Goal: Task Accomplishment & Management: Manage account settings

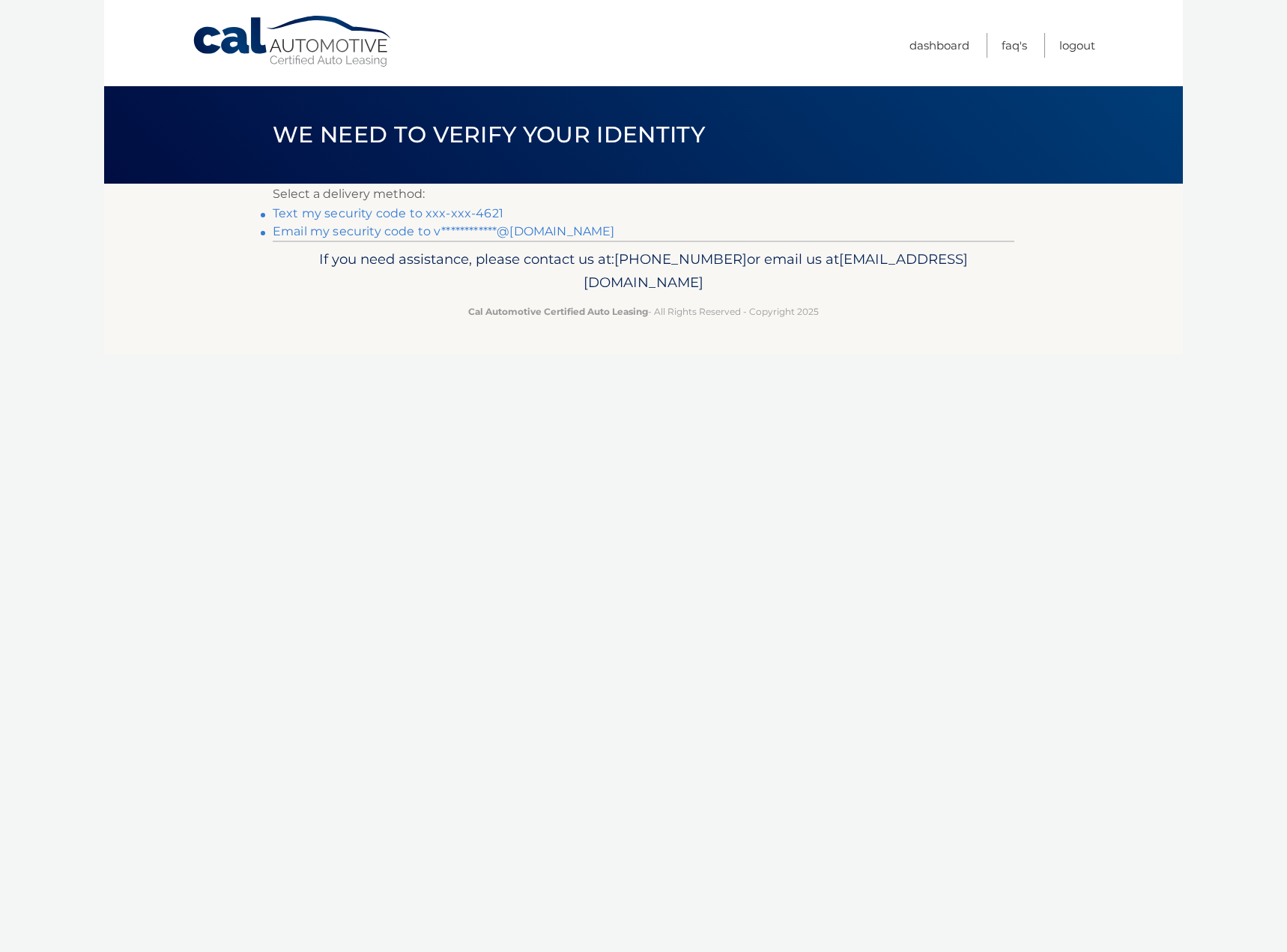
click at [345, 212] on link "Text my security code to xxx-xxx-4621" at bounding box center [388, 213] width 230 height 14
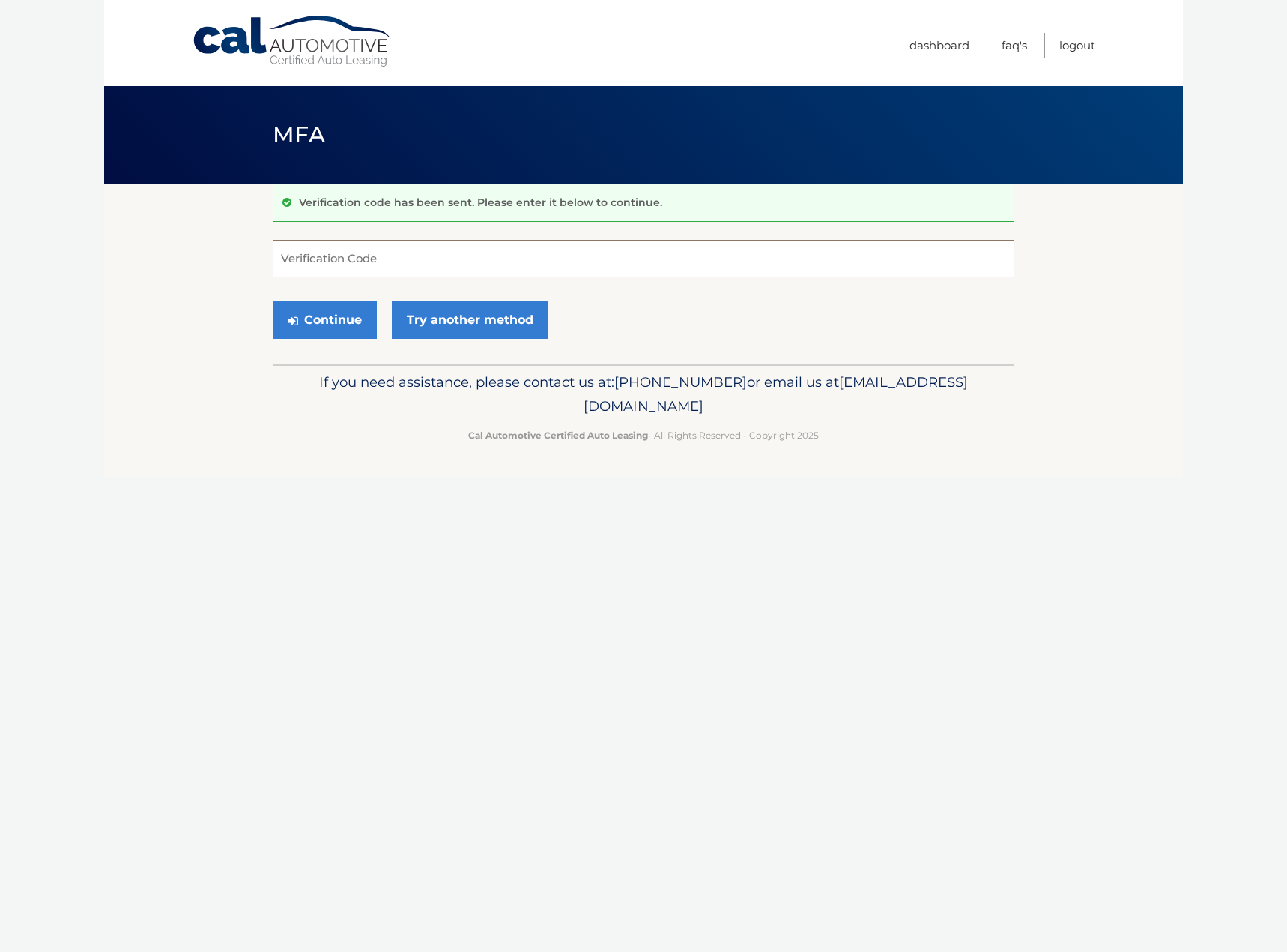
click at [433, 257] on input "Verification Code" at bounding box center [644, 258] width 742 height 38
type input "919640"
click at [273, 301] on button "Continue" at bounding box center [325, 319] width 104 height 38
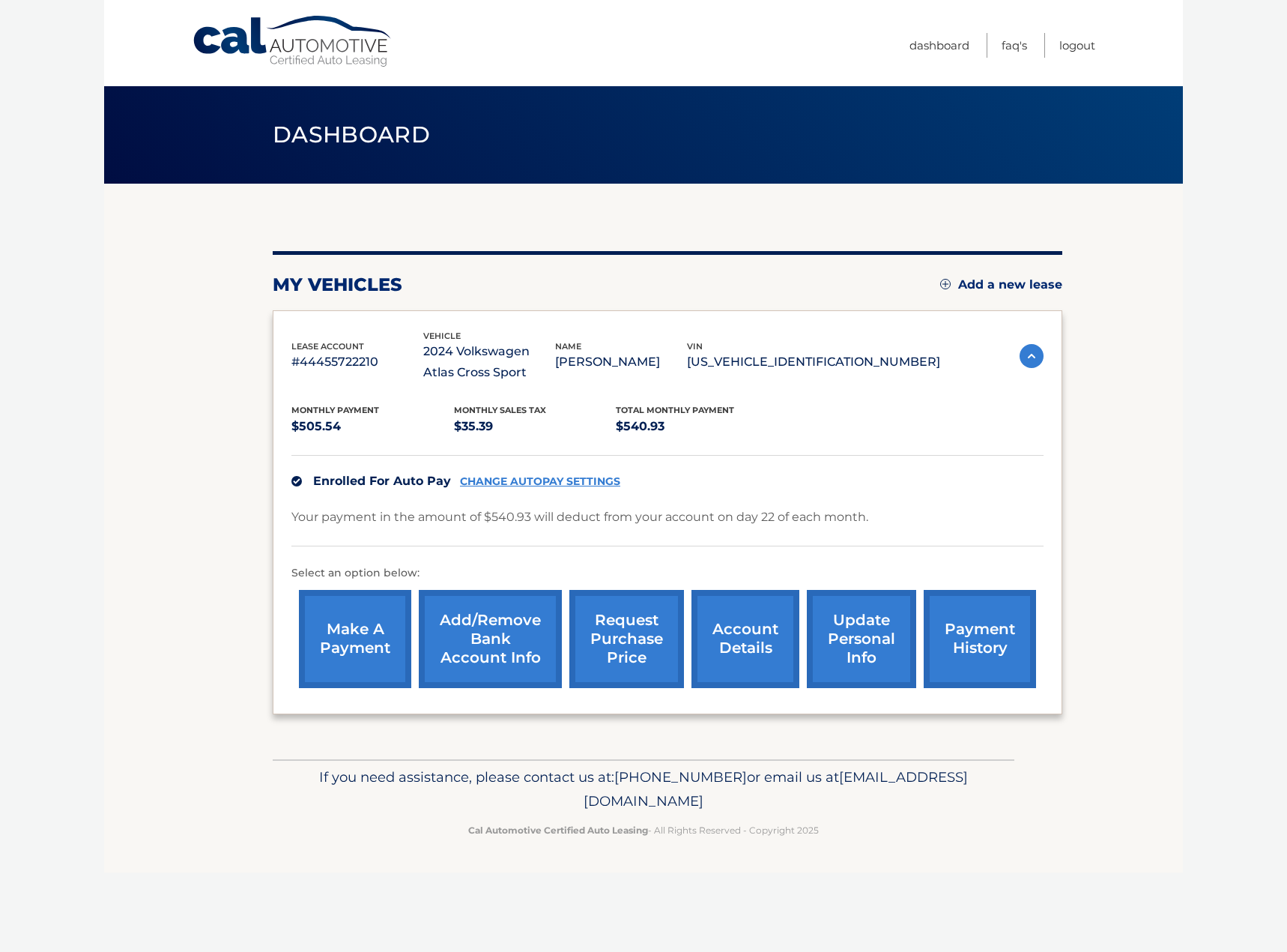
drag, startPoint x: 1181, startPoint y: 743, endPoint x: 206, endPoint y: 282, distance: 1078.5
click at [214, 286] on section "my vehicles Add a new lease lease account #44455722210 vehicle 2024 Volkswagen …" at bounding box center [643, 471] width 1079 height 576
click at [205, 282] on section "my vehicles Add a new lease lease account #44455722210 vehicle 2024 Volkswagen …" at bounding box center [643, 471] width 1079 height 576
click at [1148, 780] on footer "If you need assistance, please contact us at: [PHONE_NUMBER] or email us at [EM…" at bounding box center [643, 816] width 1079 height 114
drag, startPoint x: 915, startPoint y: 773, endPoint x: 190, endPoint y: 293, distance: 869.5
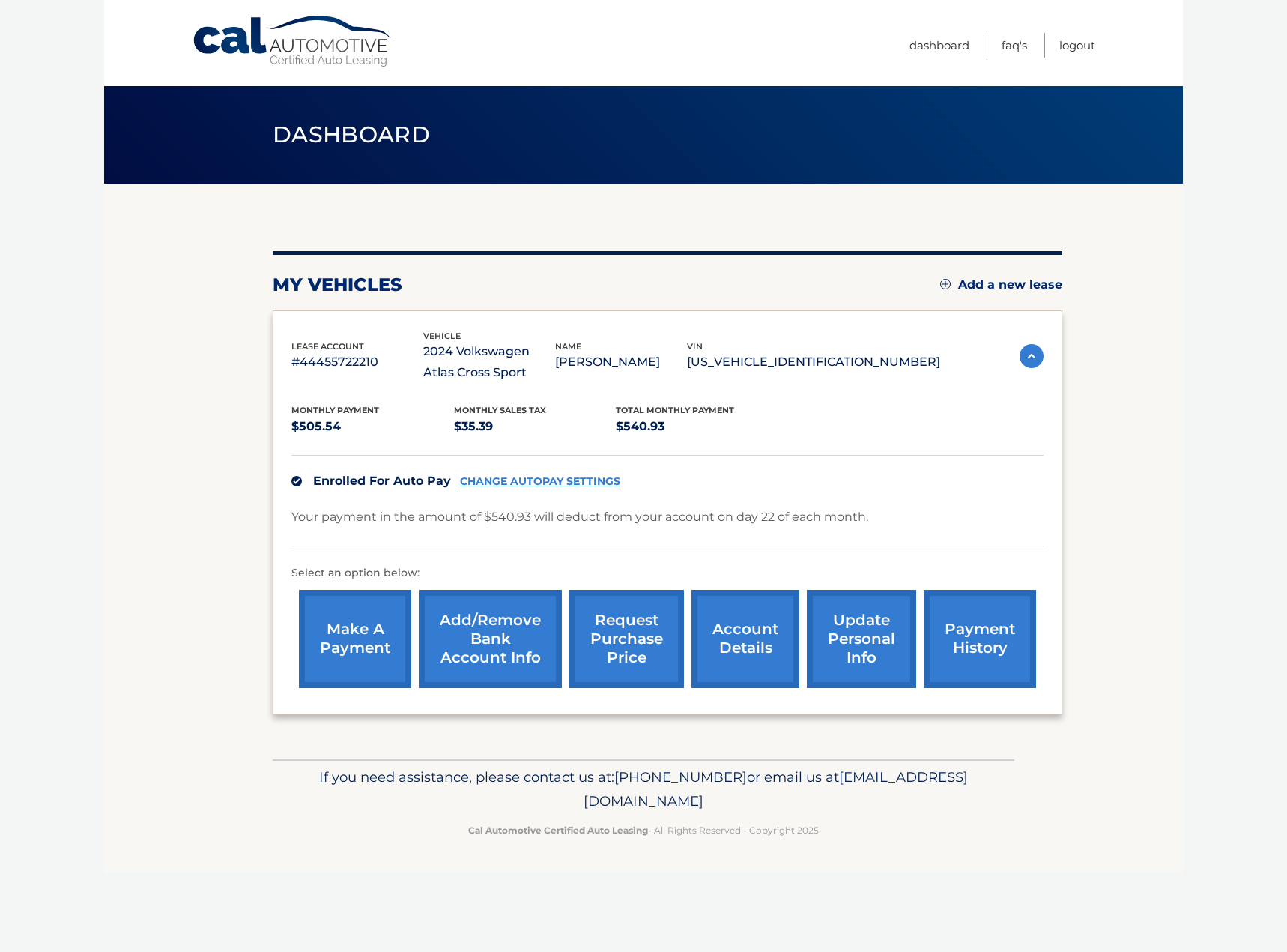
click at [191, 293] on div "Cal Automotive Menu Dashboard FAQ's Logout vin" at bounding box center [643, 476] width 1079 height 952
click at [190, 292] on section "my vehicles Add a new lease lease account #44455722210 vehicle 2024 Volkswagen …" at bounding box center [643, 471] width 1079 height 576
drag, startPoint x: 188, startPoint y: 257, endPoint x: 1013, endPoint y: 844, distance: 1012.5
click at [1013, 843] on div "Cal Automotive Menu Dashboard FAQ's Logout vin" at bounding box center [643, 476] width 1079 height 952
click at [1013, 848] on footer "If you need assistance, please contact us at: [PHONE_NUMBER] or email us at [EM…" at bounding box center [643, 816] width 1079 height 114
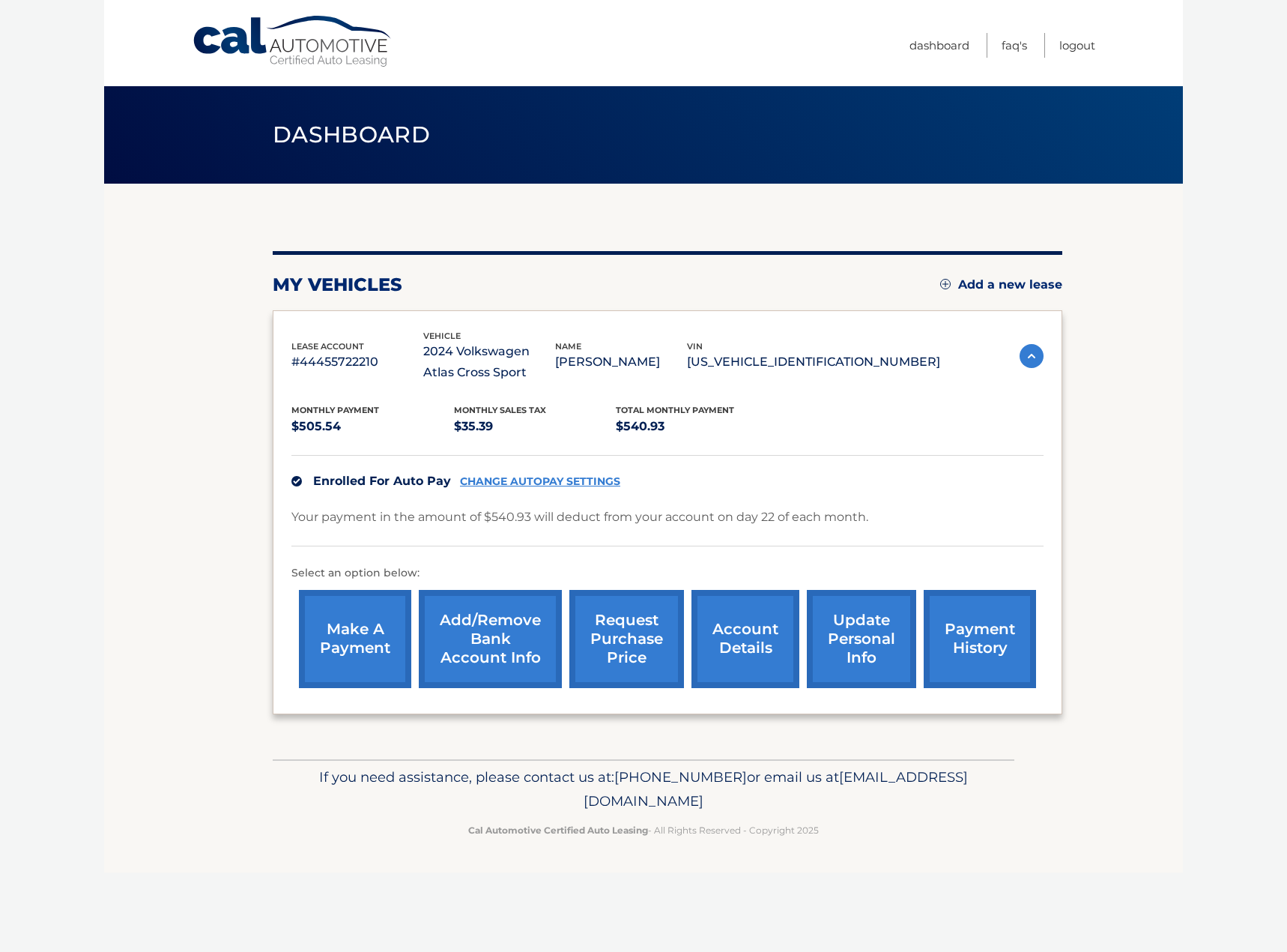
click at [733, 642] on link "account details" at bounding box center [746, 639] width 108 height 98
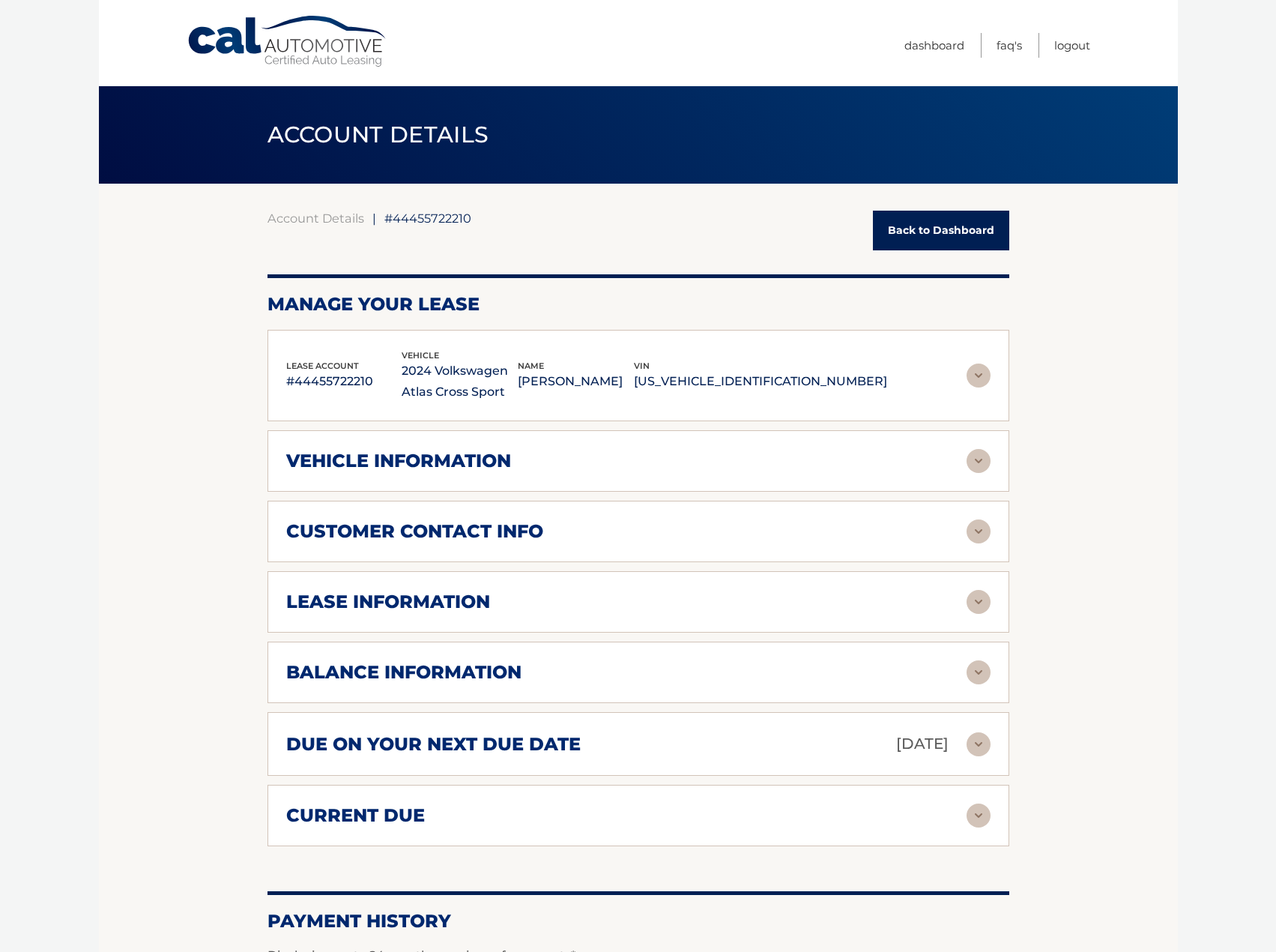
click at [1202, 651] on body "Cal Automotive Menu Dashboard FAQ's Logout ← |" at bounding box center [638, 476] width 1276 height 952
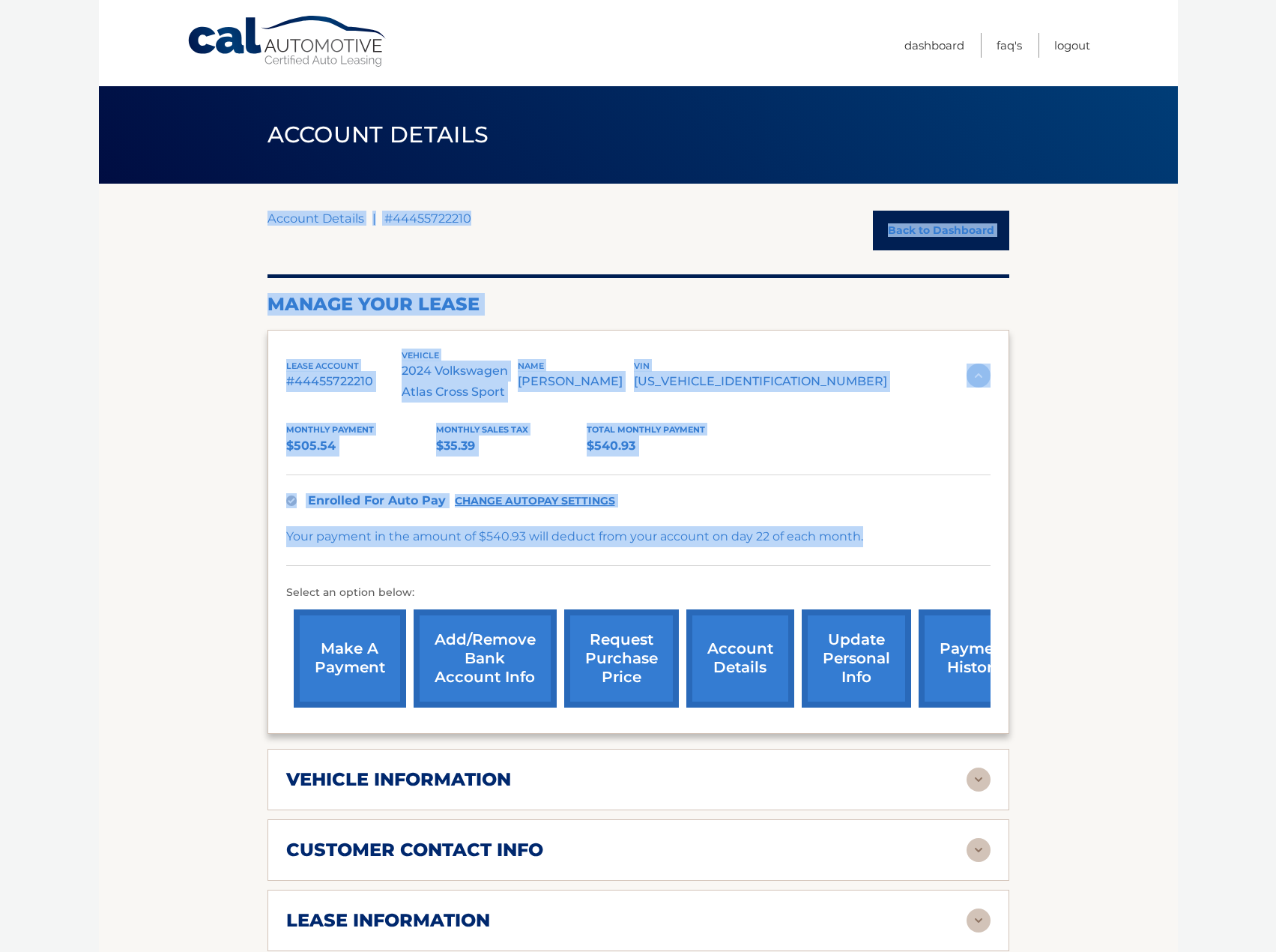
drag, startPoint x: 878, startPoint y: 553, endPoint x: 242, endPoint y: 313, distance: 679.8
click at [242, 313] on section "Account Details | #44455722210 Back to Dashboard Manage Your Lease lease accoun…" at bounding box center [638, 834] width 1080 height 1303
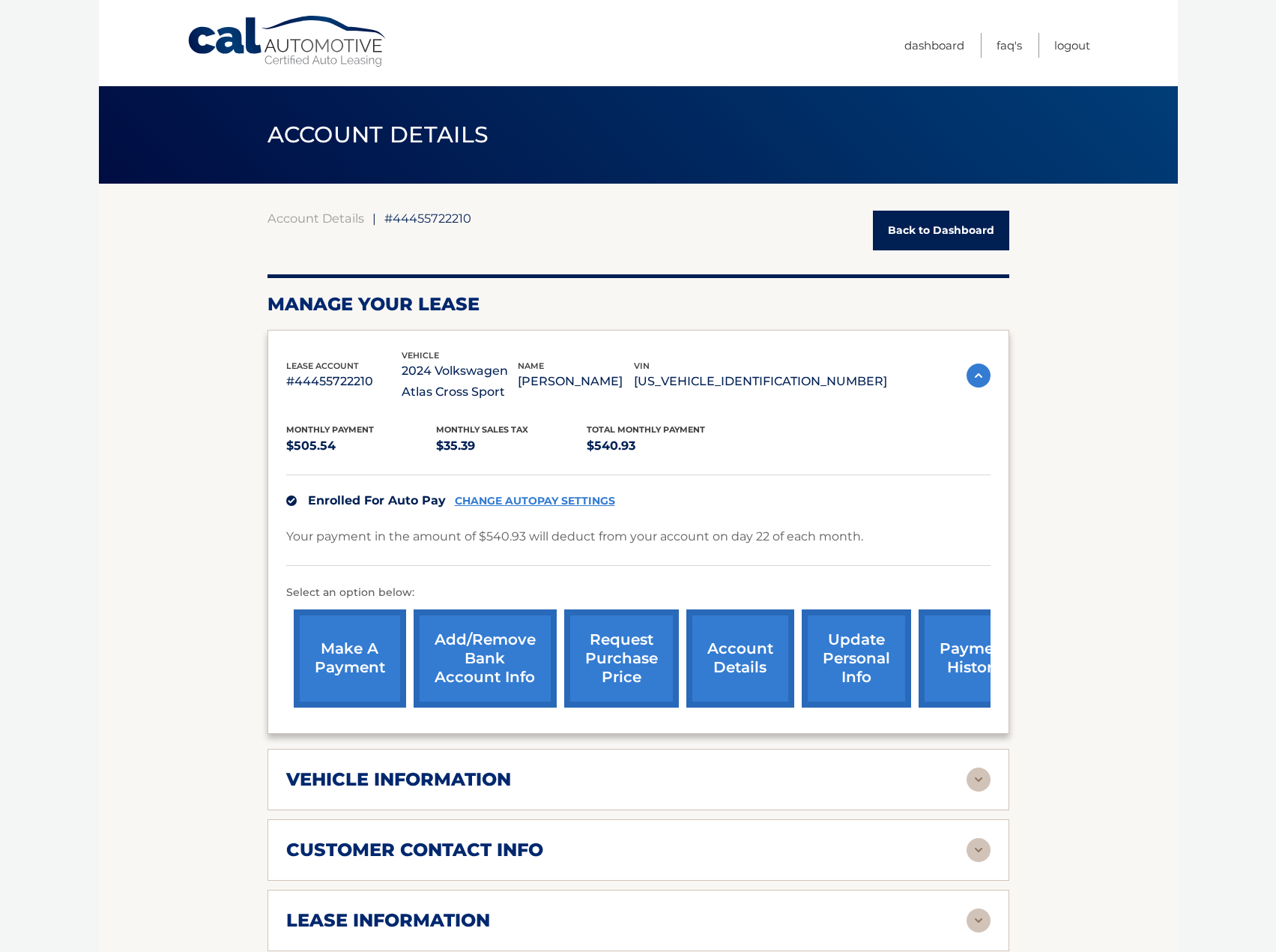
drag, startPoint x: 242, startPoint y: 313, endPoint x: 230, endPoint y: 300, distance: 17.7
click at [242, 312] on section "Account Details | #44455722210 Back to Dashboard Manage Your Lease lease accoun…" at bounding box center [638, 834] width 1080 height 1303
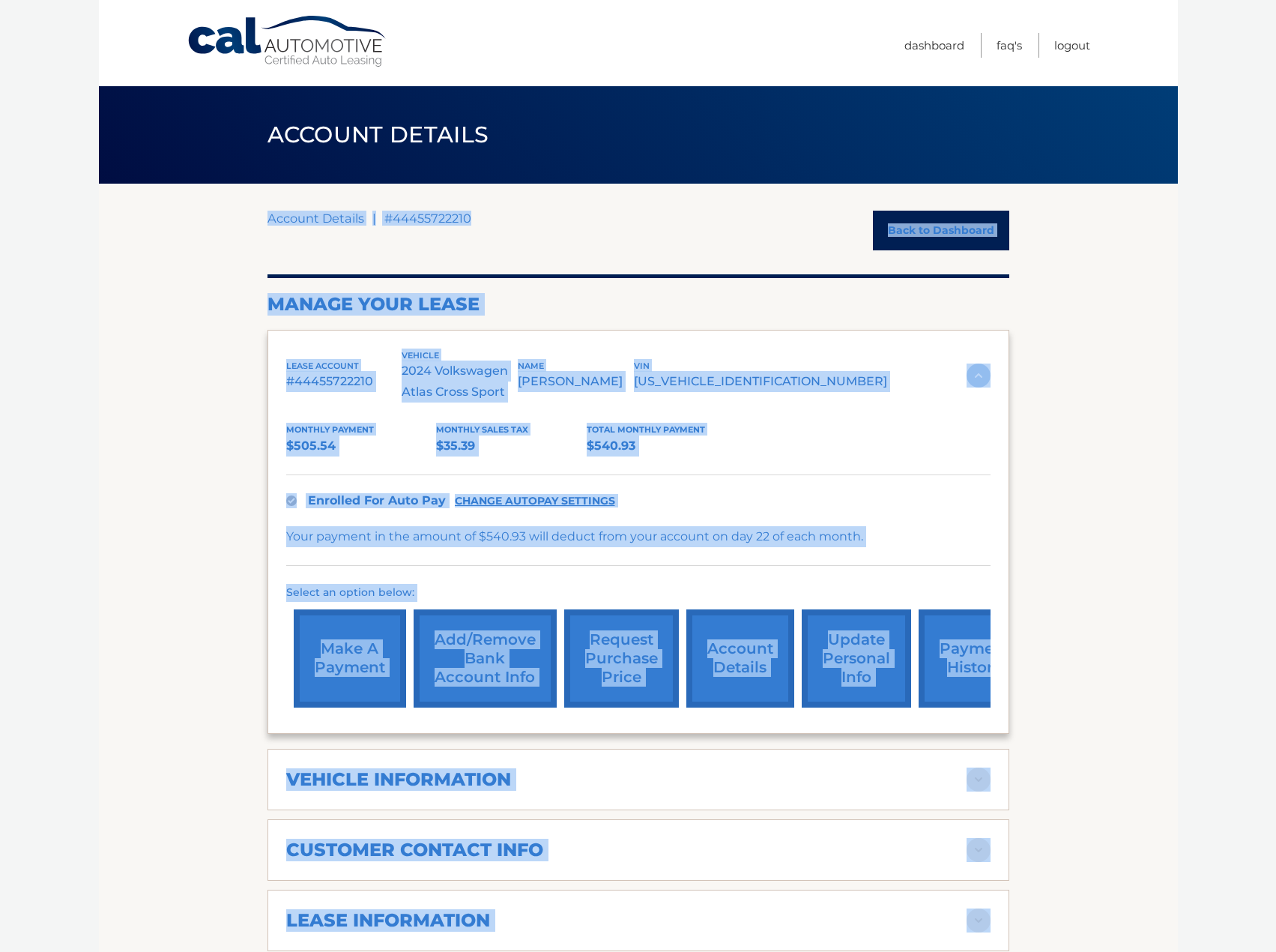
drag, startPoint x: 250, startPoint y: 300, endPoint x: 1170, endPoint y: 729, distance: 1015.1
click at [1170, 729] on section "Account Details | #44455722210 Back to Dashboard Manage Your Lease lease accoun…" at bounding box center [638, 834] width 1080 height 1303
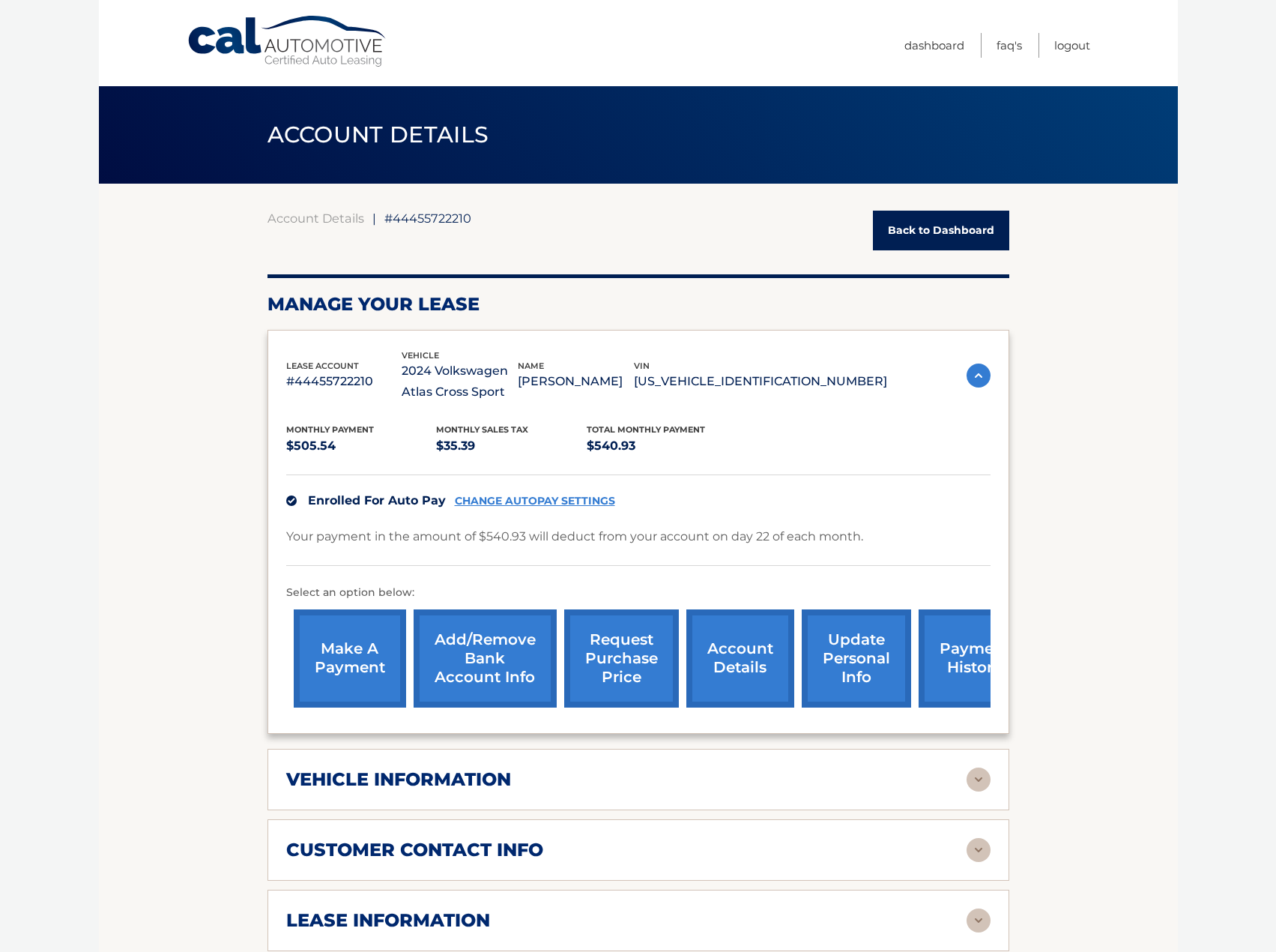
click at [1170, 731] on section "Account Details | #44455722210 Back to Dashboard Manage Your Lease lease accoun…" at bounding box center [638, 834] width 1080 height 1303
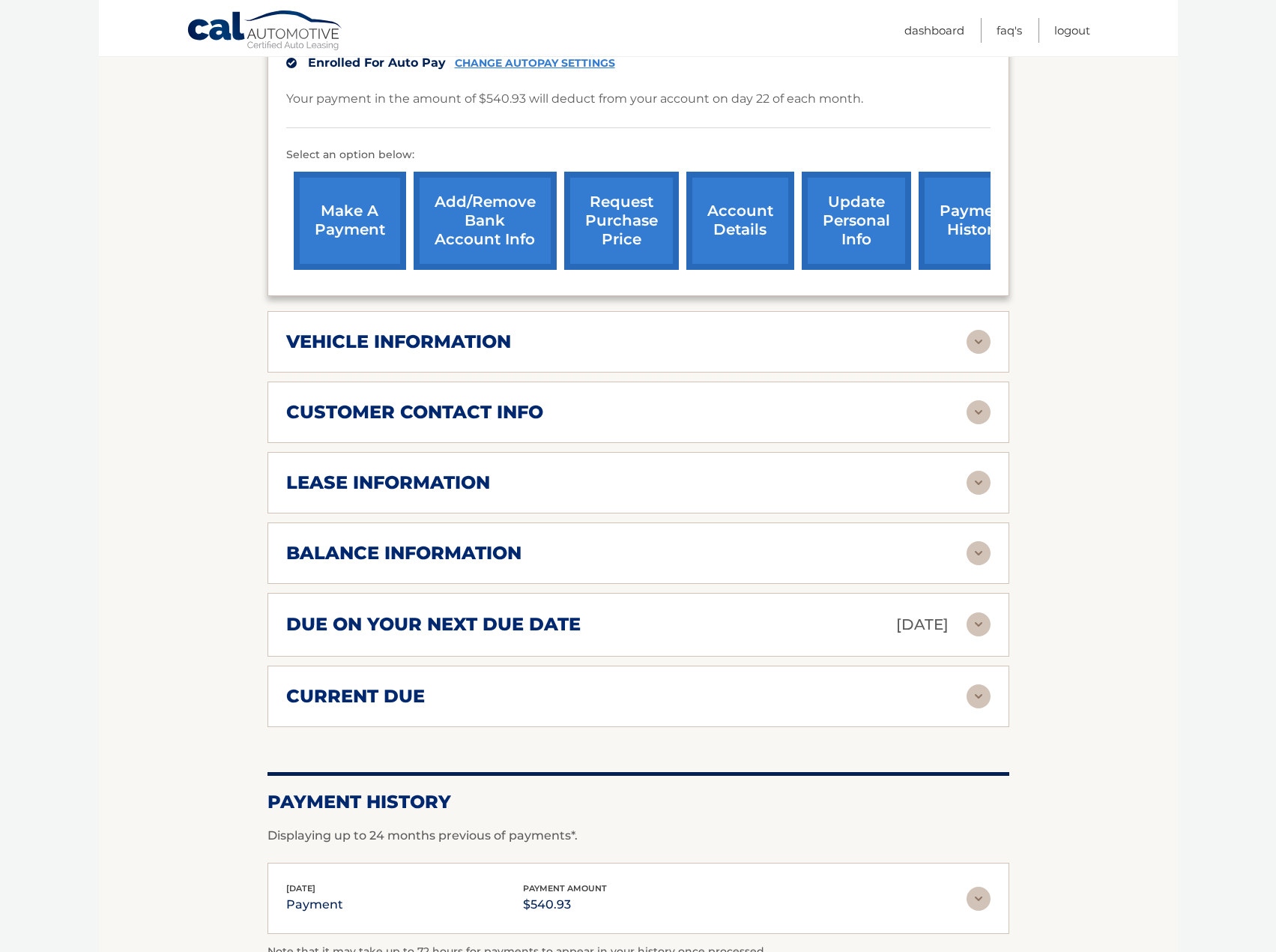
scroll to position [449, 0]
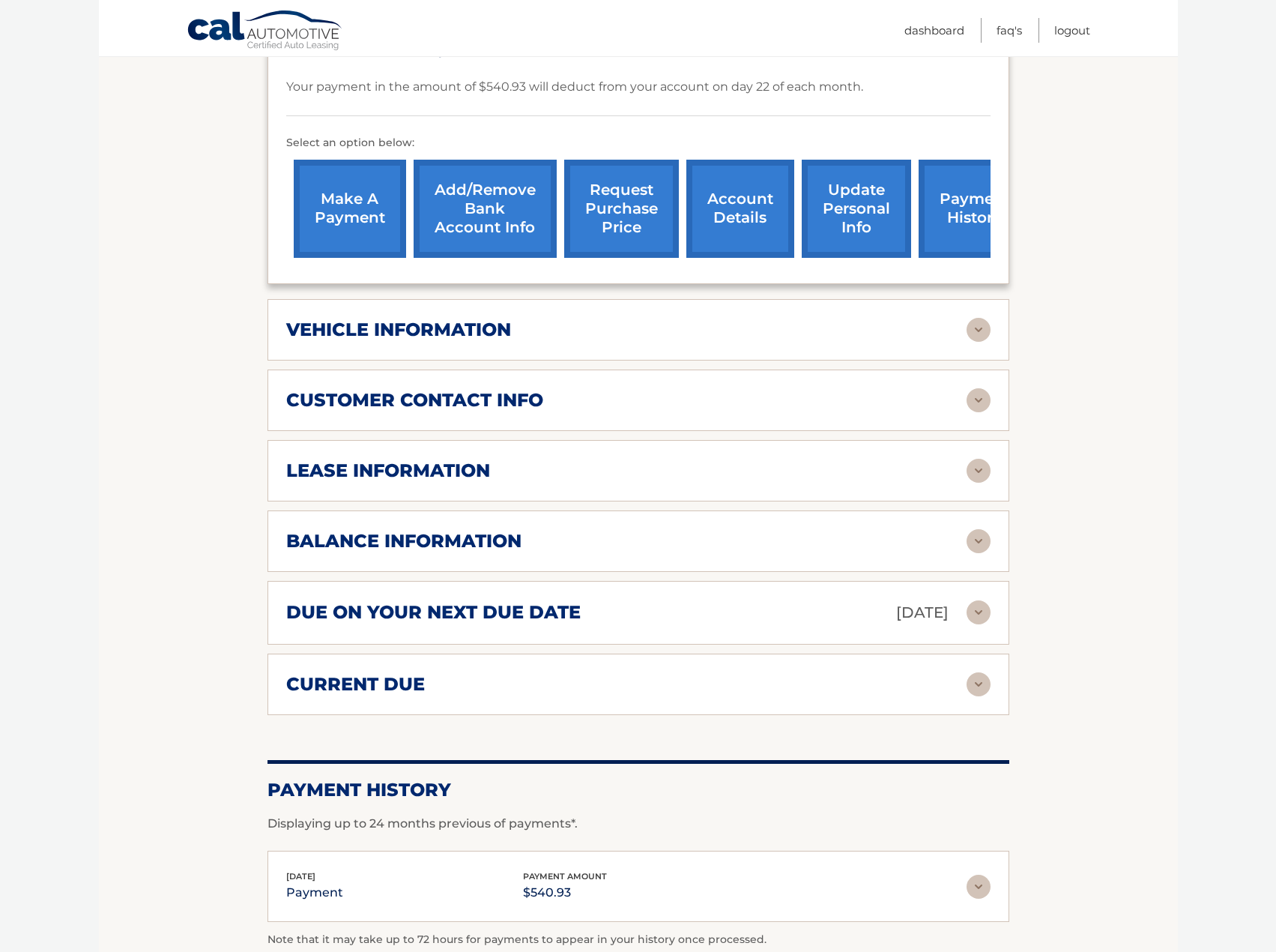
click at [1111, 691] on section "Account Details | #44455722210 Back to Dashboard Manage Your Lease lease accoun…" at bounding box center [638, 385] width 1080 height 1303
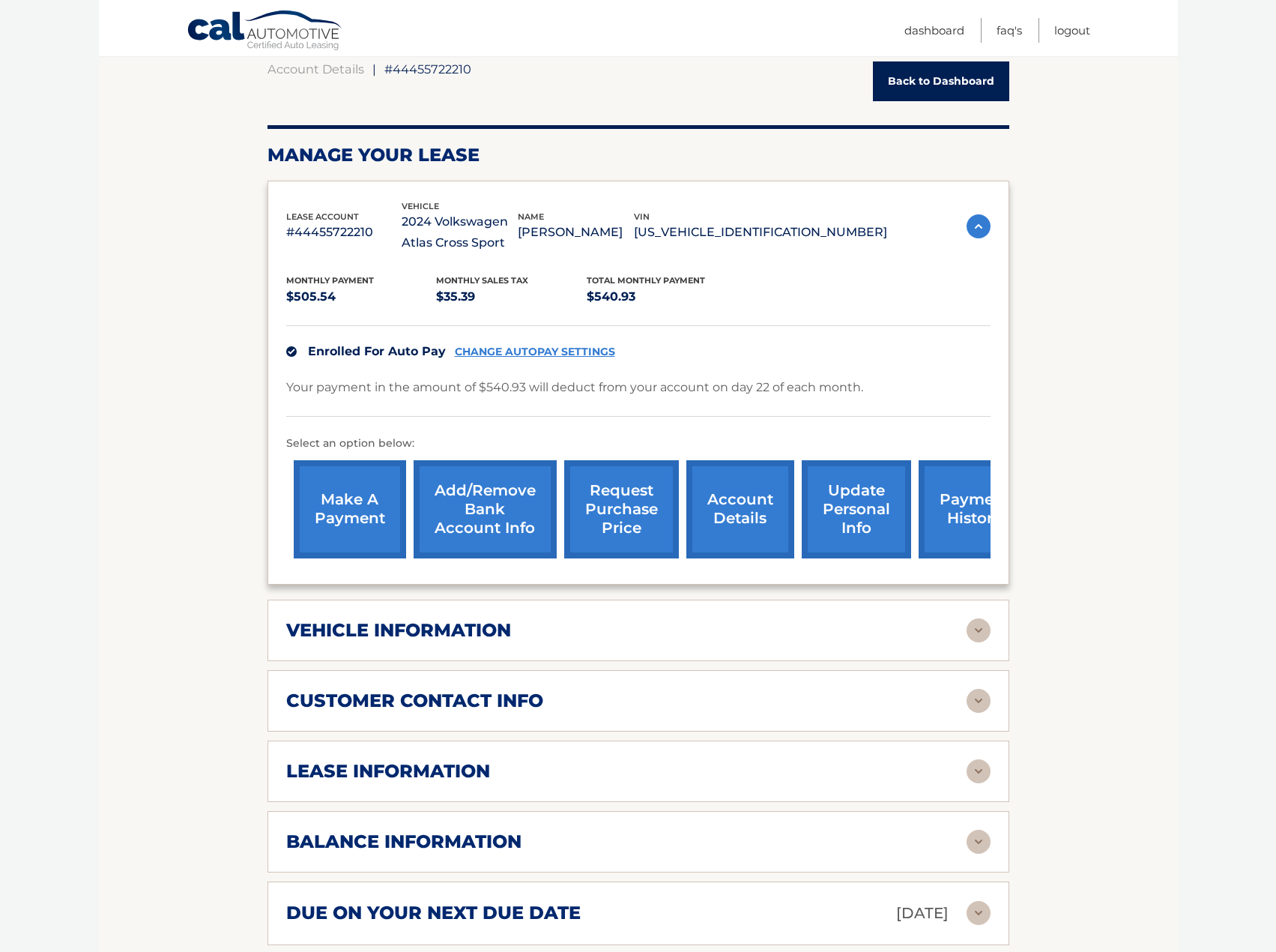
scroll to position [125, 0]
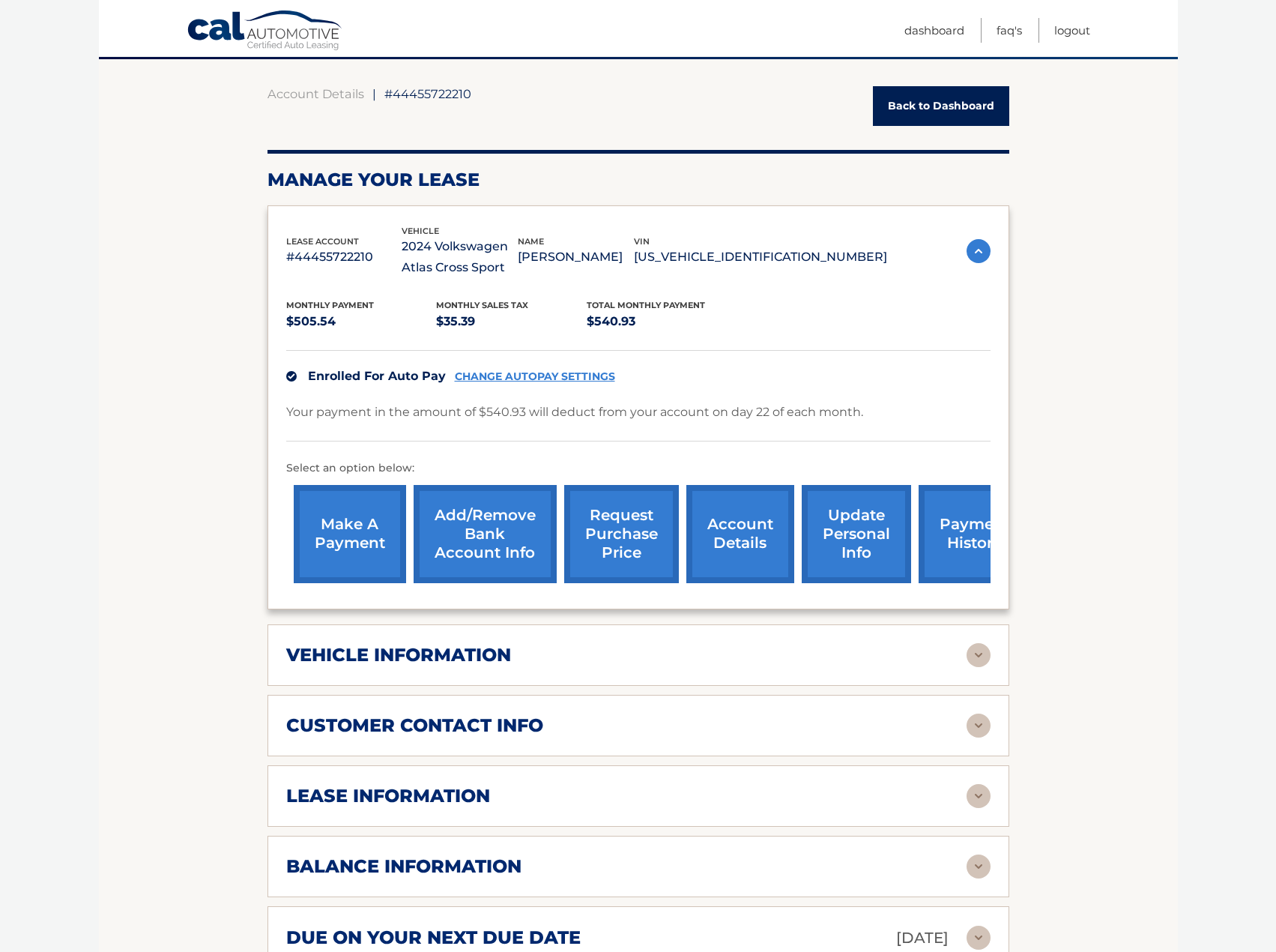
click at [1102, 739] on section "Account Details | #44455722210 Back to Dashboard Manage Your Lease lease accoun…" at bounding box center [638, 710] width 1080 height 1303
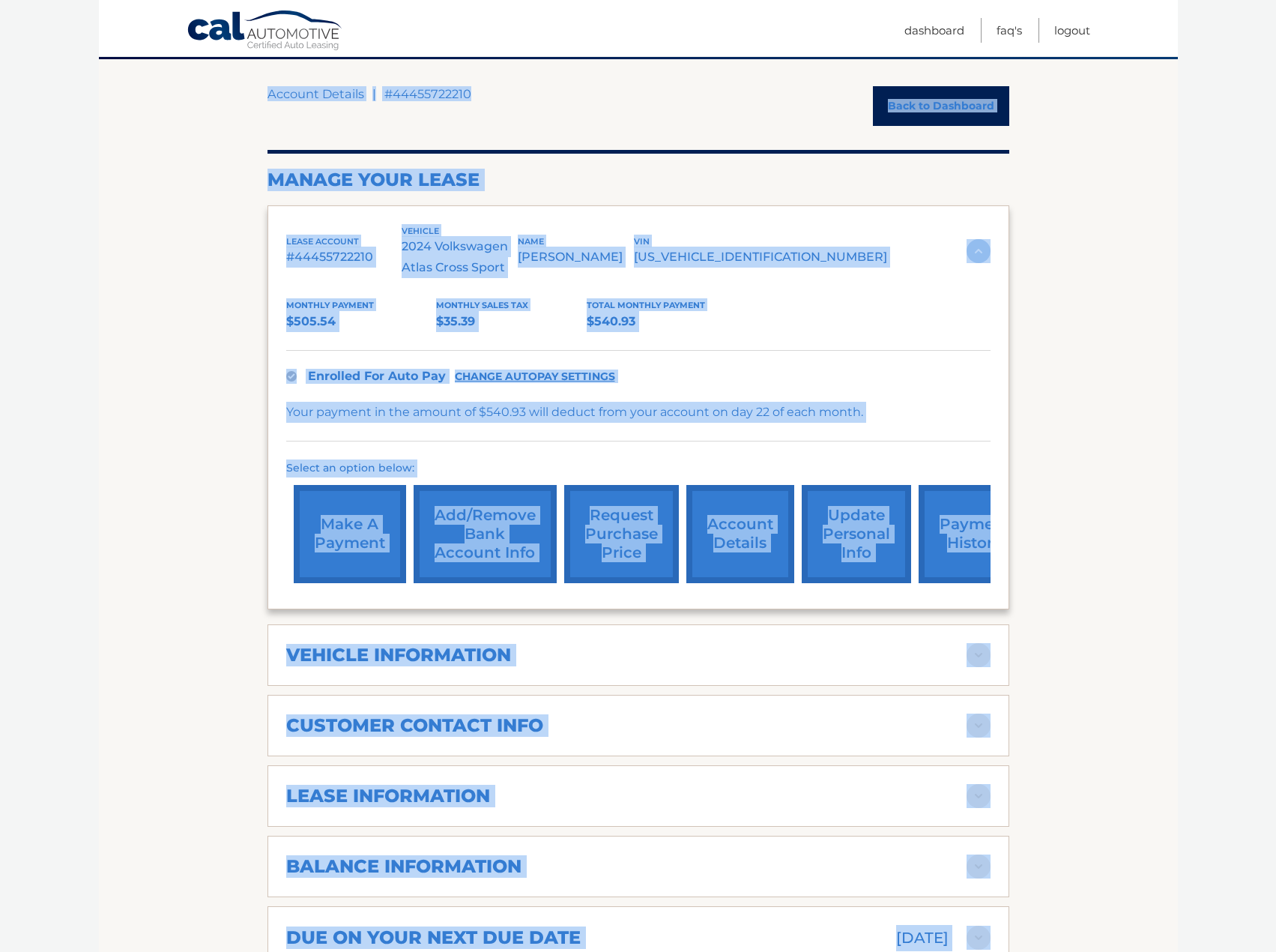
drag, startPoint x: 944, startPoint y: 687, endPoint x: 152, endPoint y: 209, distance: 925.1
click at [156, 212] on section "Account Details | #44455722210 Back to Dashboard Manage Your Lease lease accoun…" at bounding box center [638, 710] width 1080 height 1303
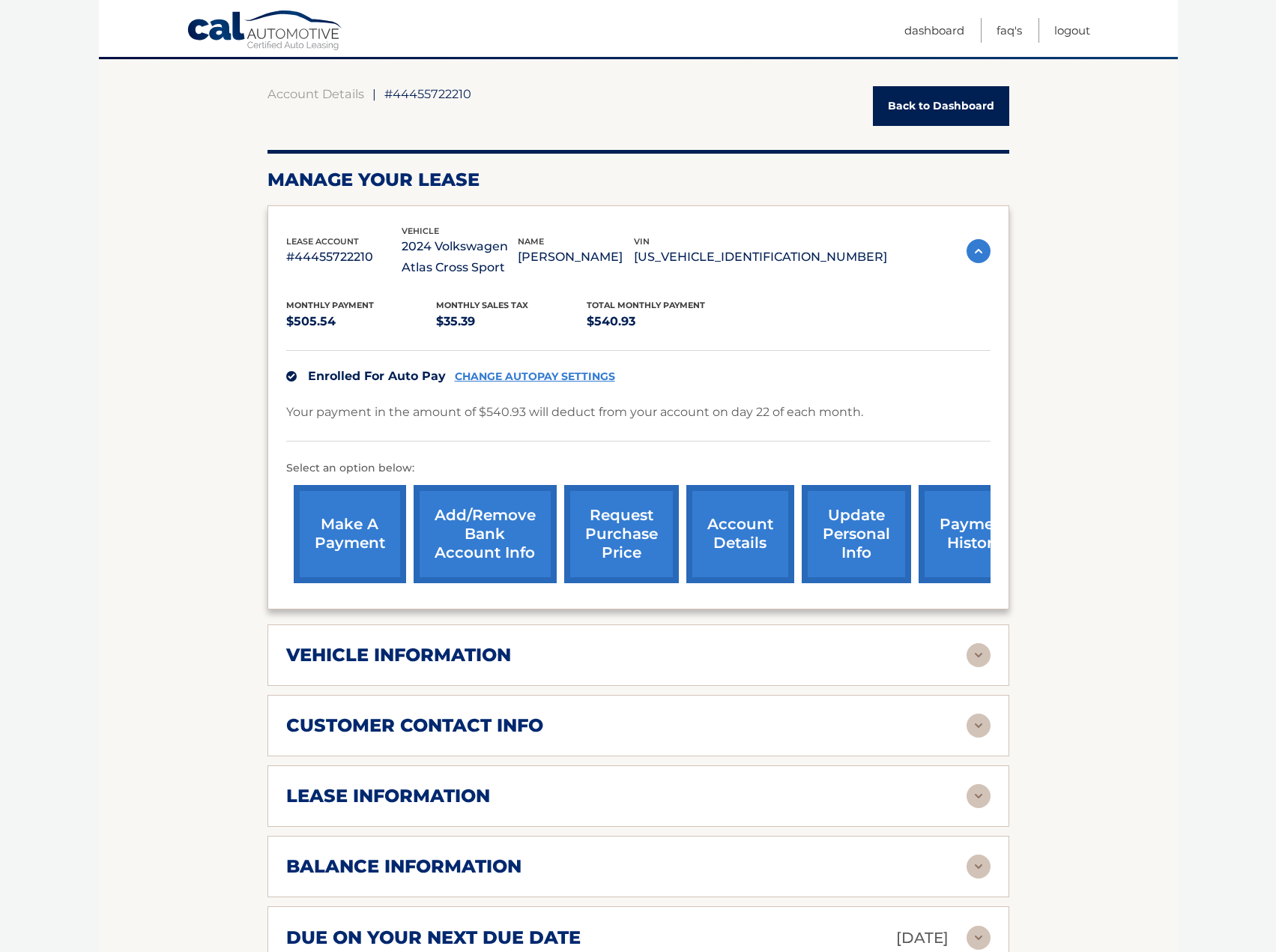
click at [152, 209] on section "Account Details | #44455722210 Back to Dashboard Manage Your Lease lease accoun…" at bounding box center [638, 710] width 1080 height 1303
click at [967, 663] on img at bounding box center [978, 654] width 24 height 24
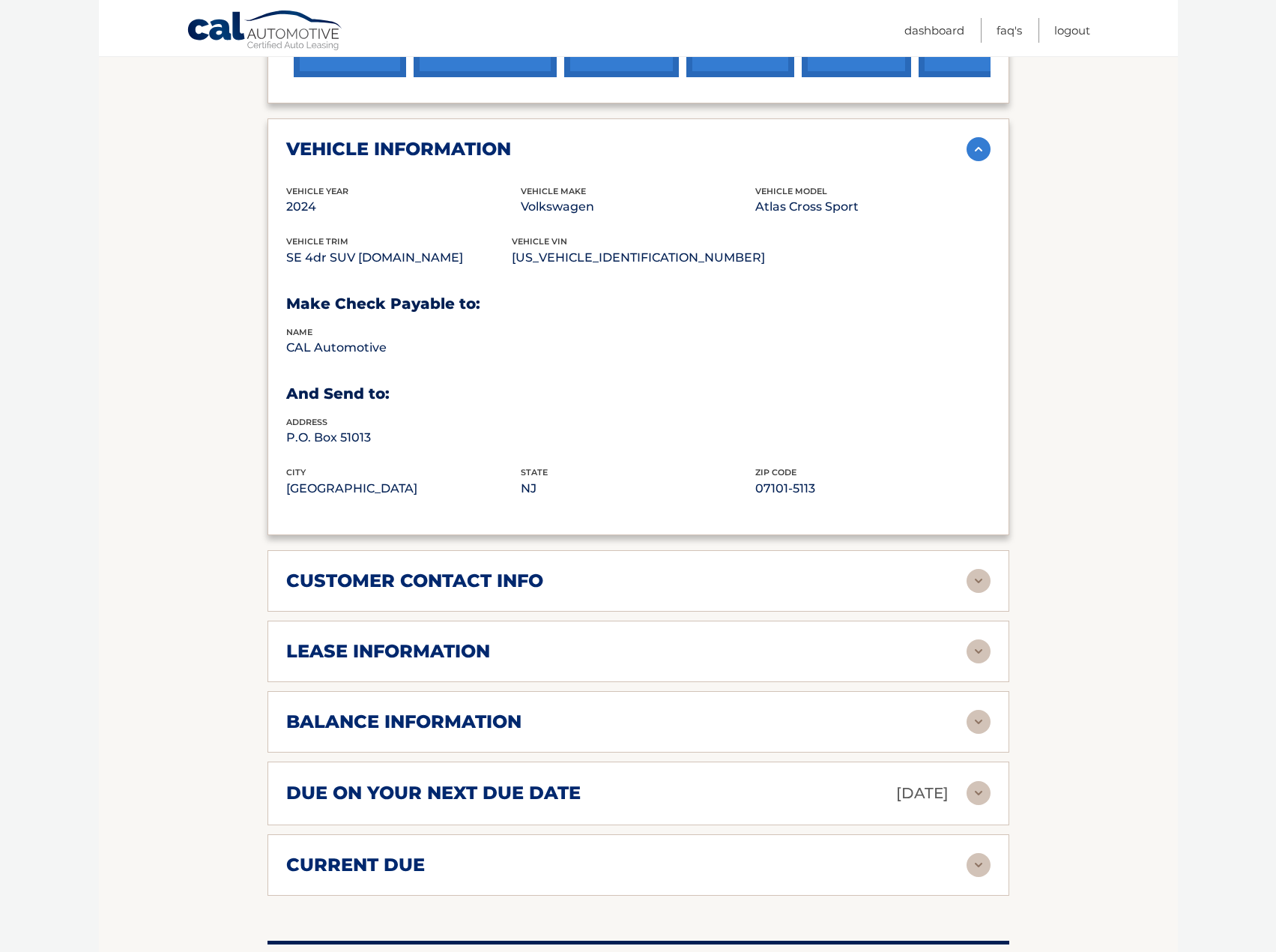
scroll to position [649, 0]
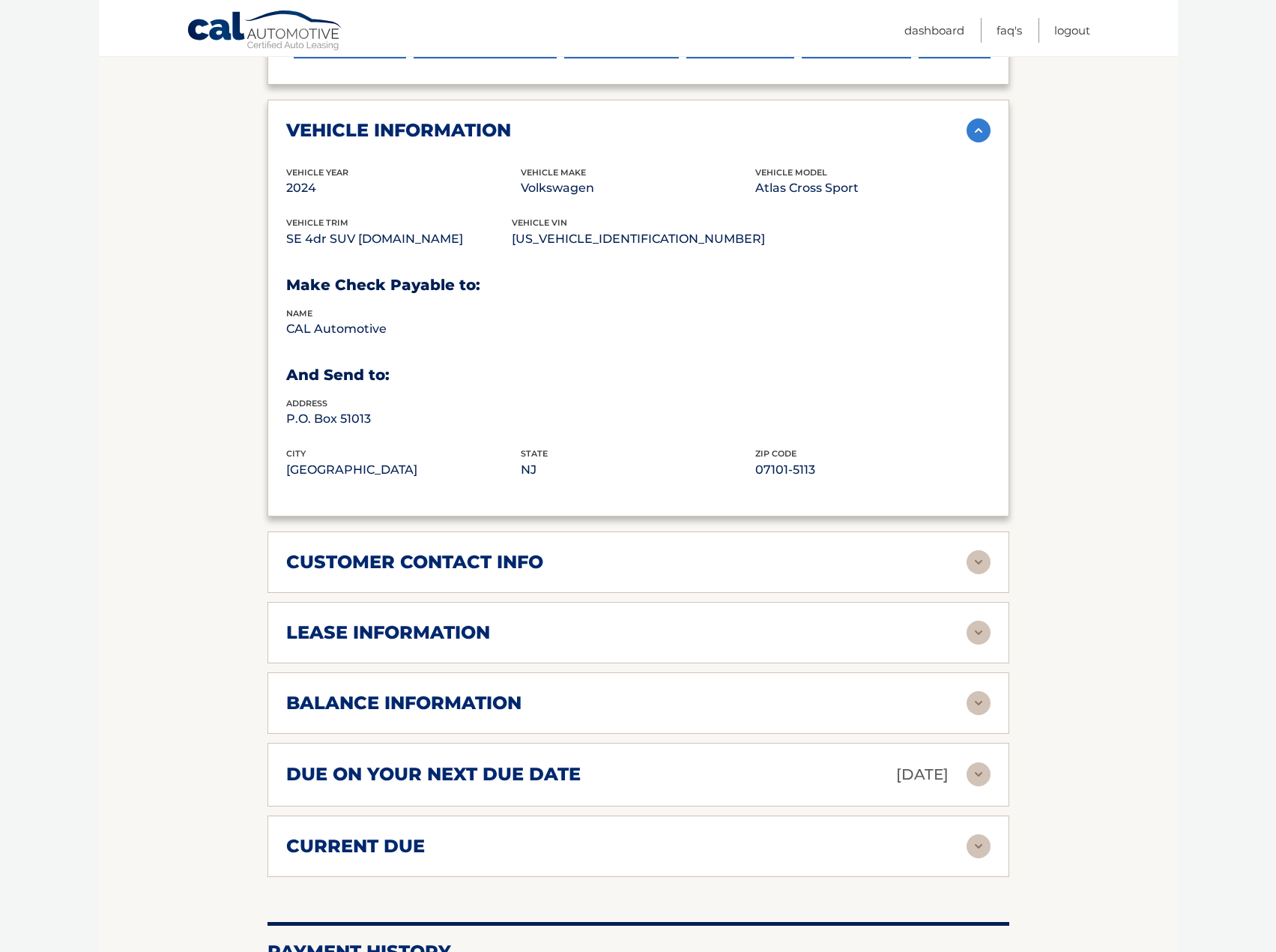
click at [964, 568] on div "customer contact info" at bounding box center [627, 562] width 681 height 23
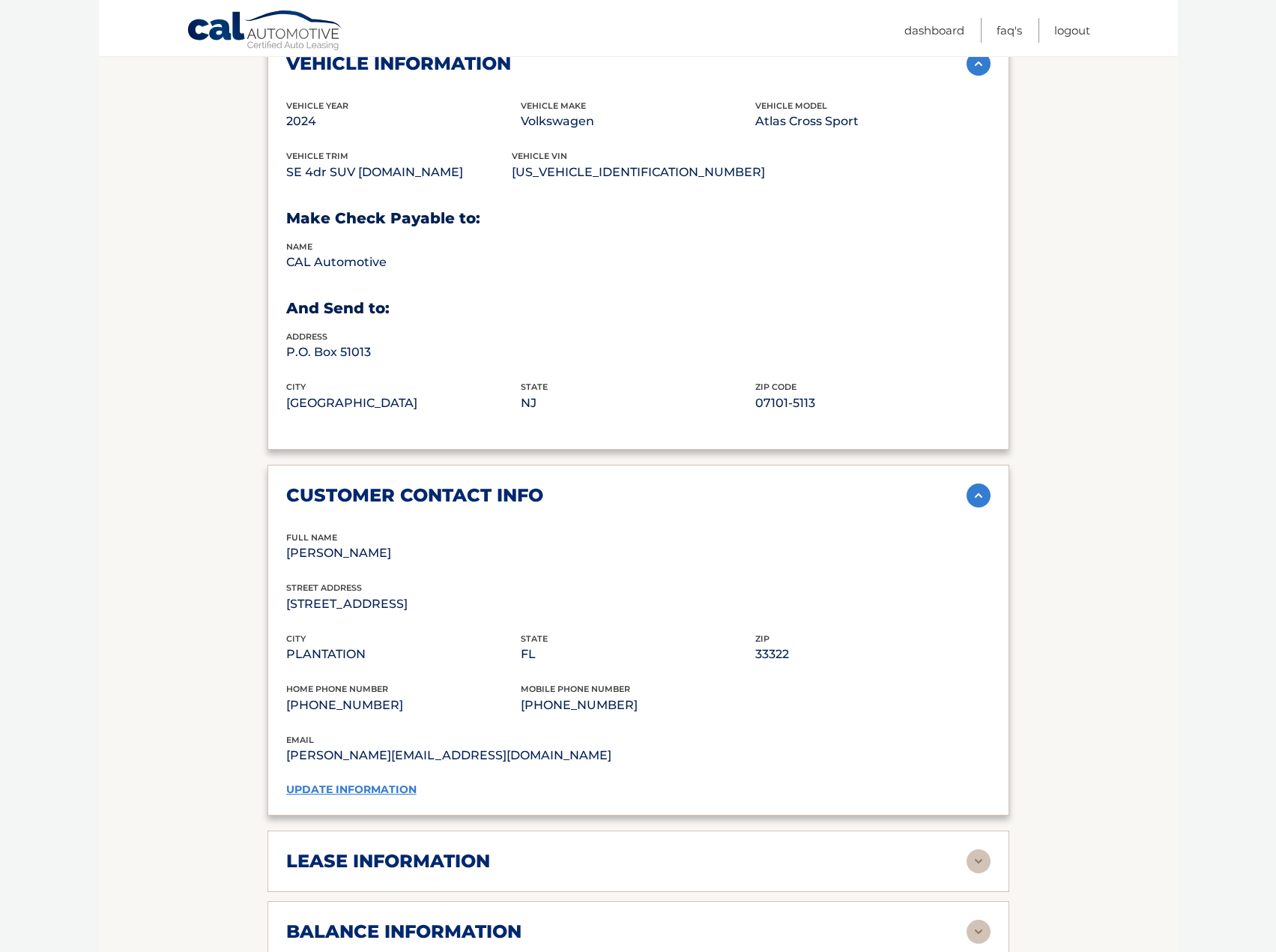
scroll to position [1024, 0]
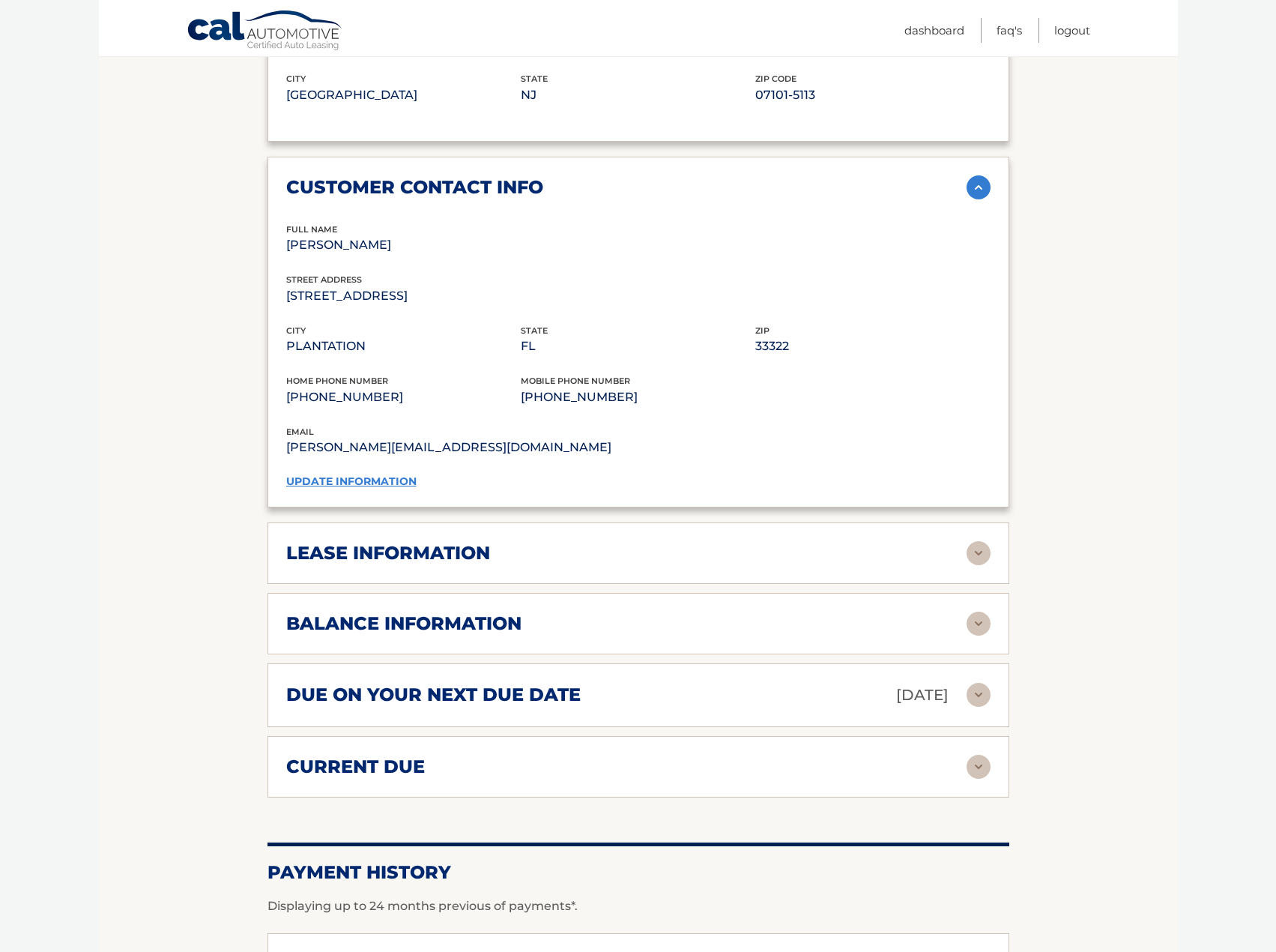
click at [974, 550] on img at bounding box center [978, 552] width 24 height 24
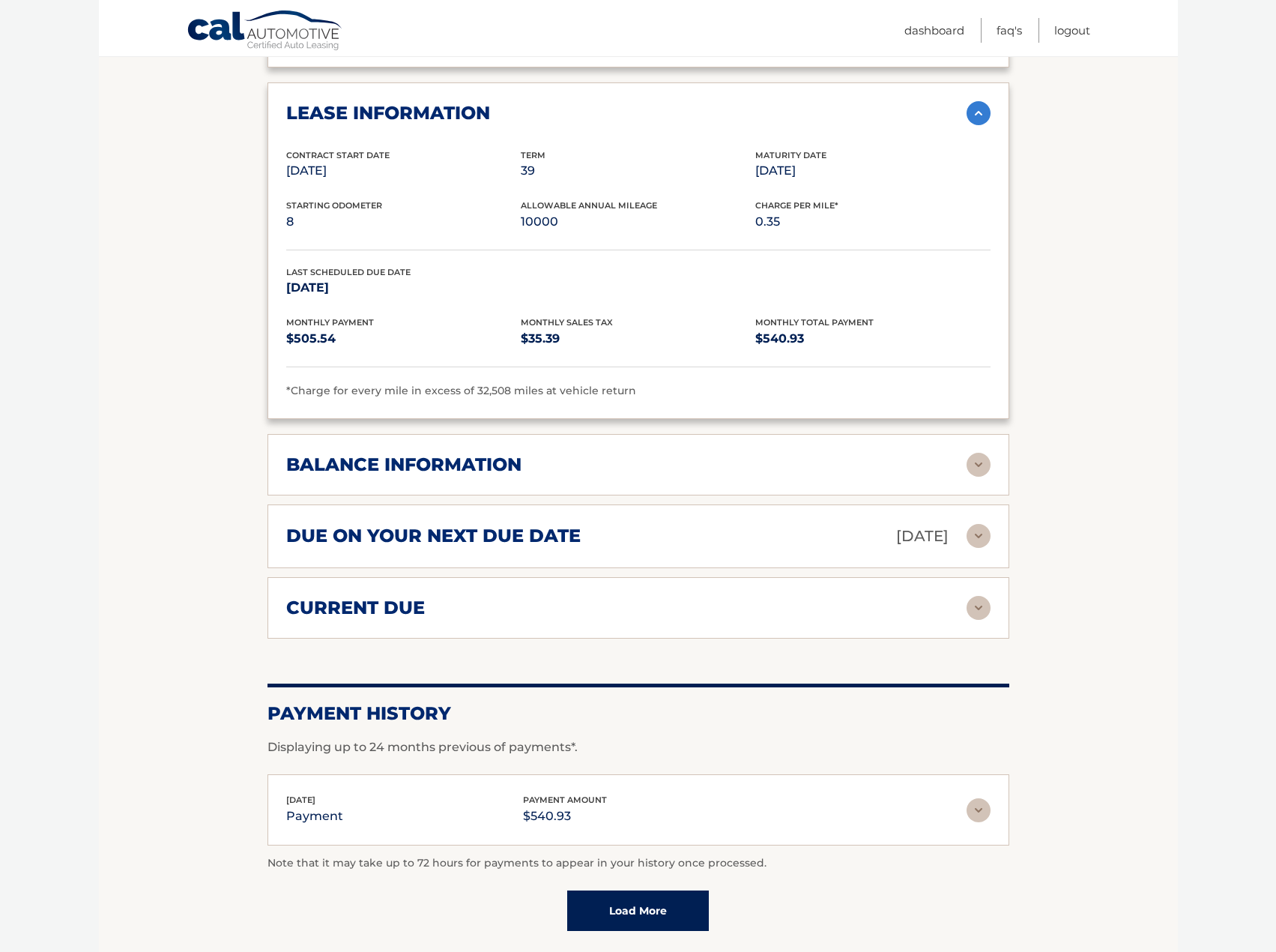
scroll to position [1473, 0]
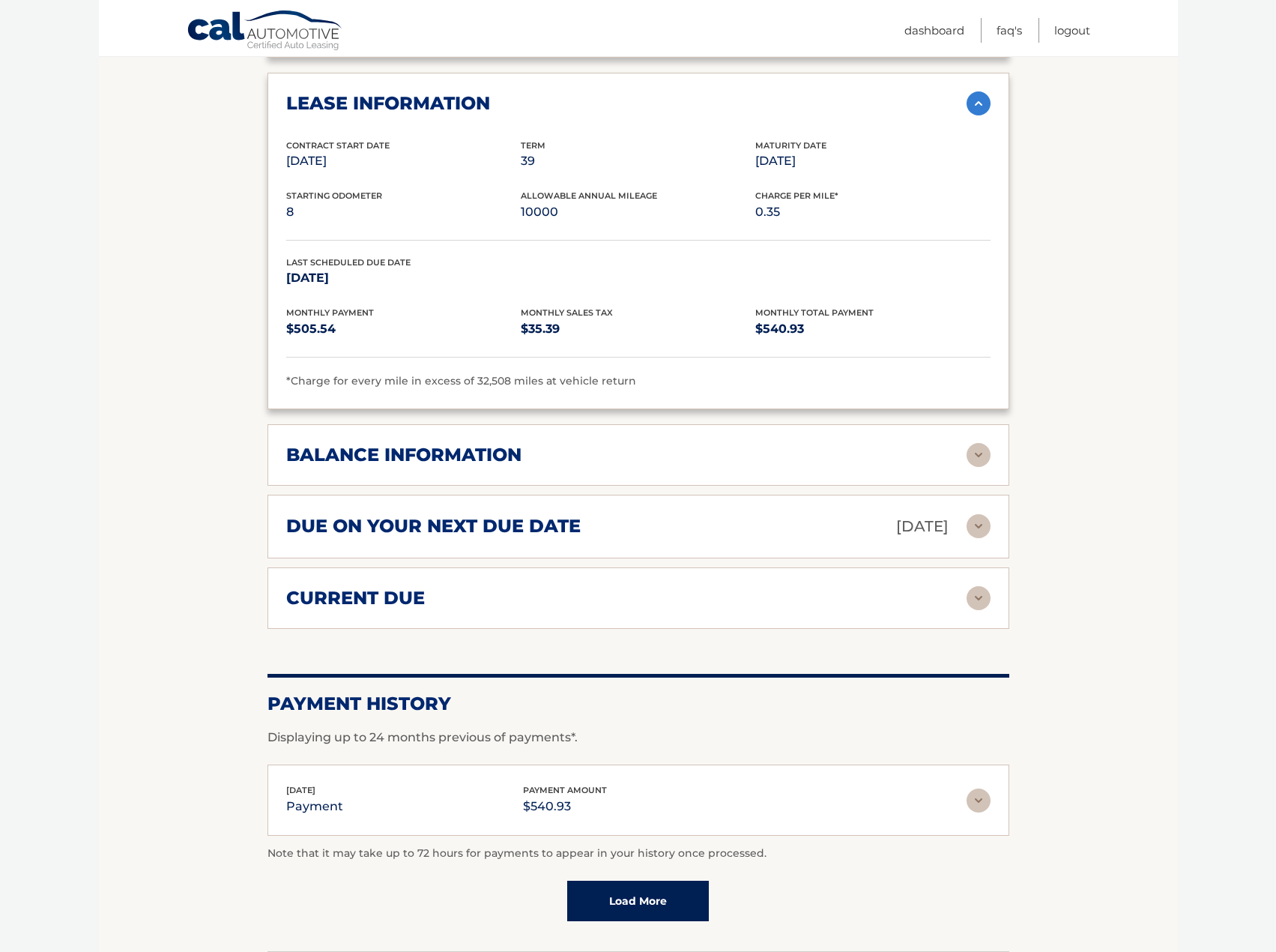
click at [978, 457] on img at bounding box center [978, 455] width 24 height 24
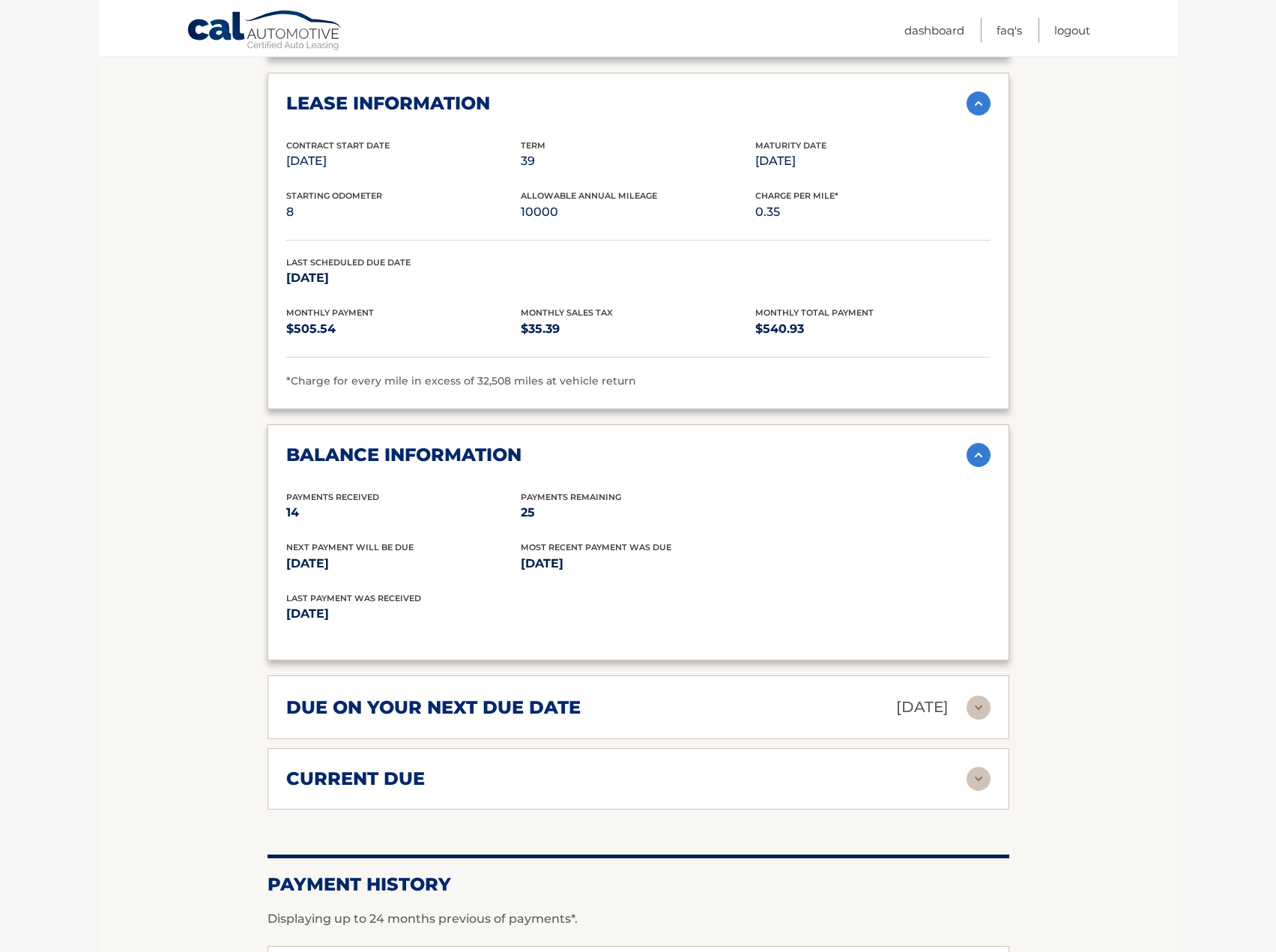
click at [959, 711] on div "due on your next due date Aug 22, 2025" at bounding box center [627, 707] width 681 height 26
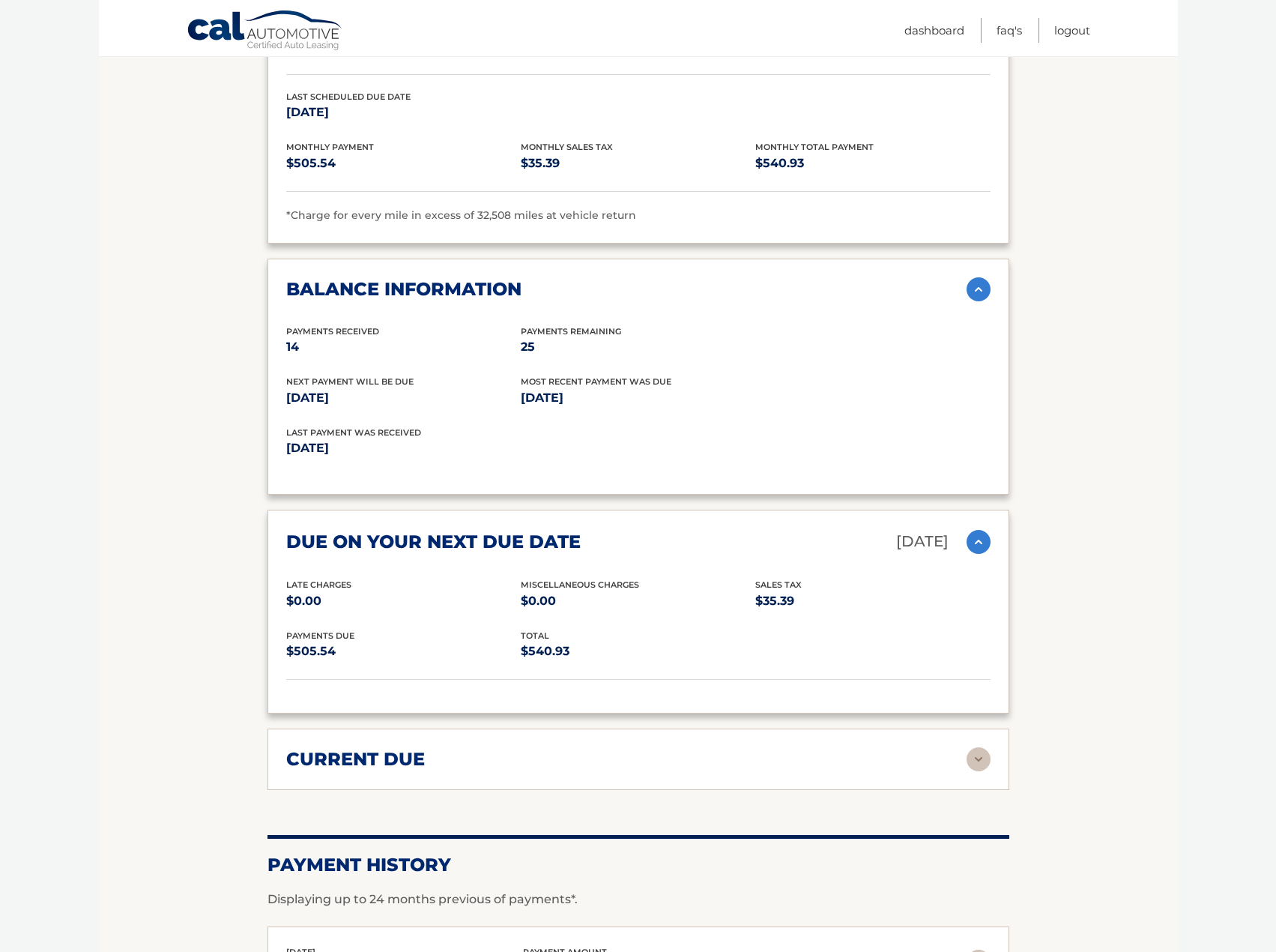
scroll to position [1698, 0]
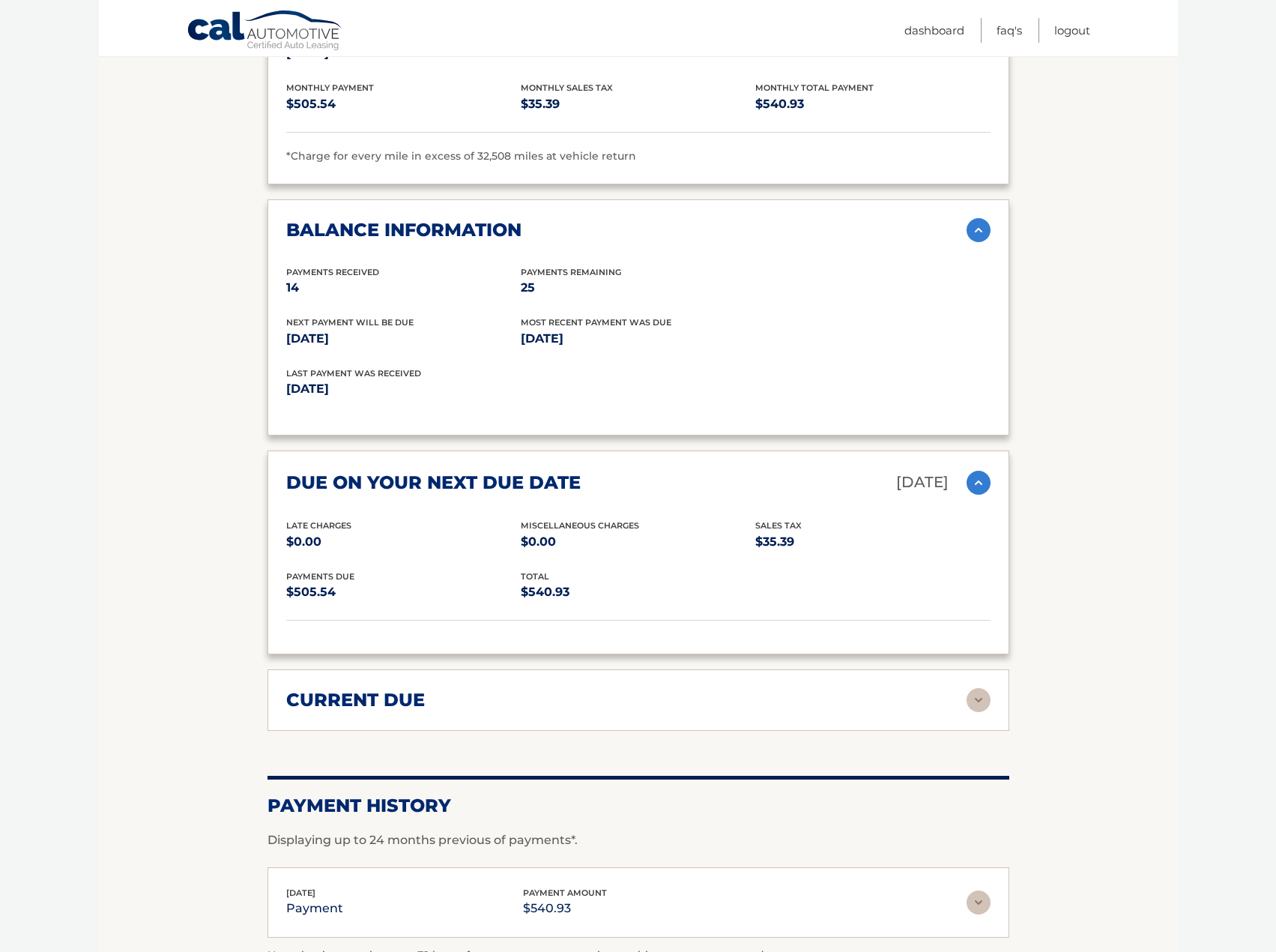
click at [990, 695] on img at bounding box center [978, 699] width 24 height 24
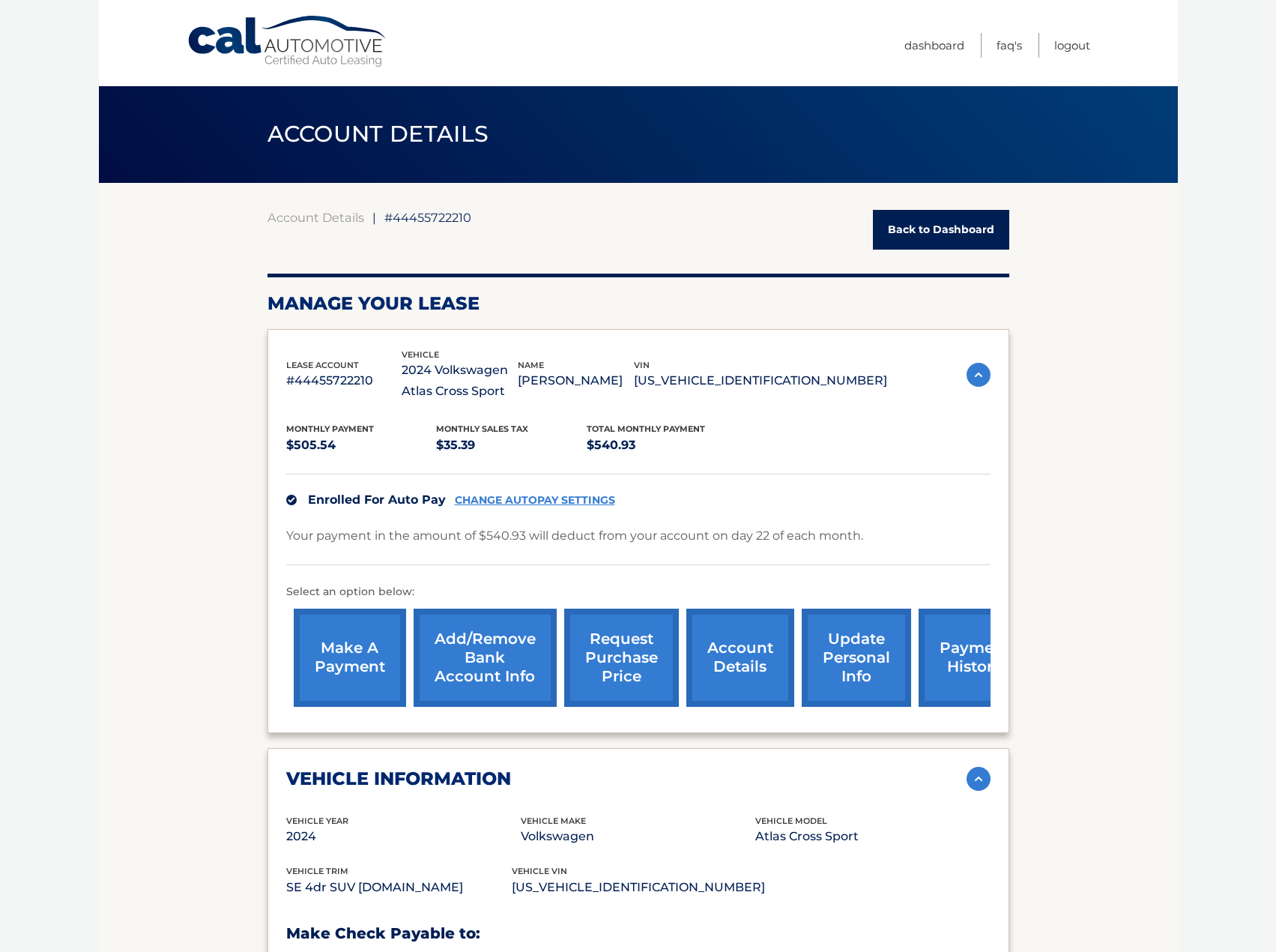
scroll to position [0, 0]
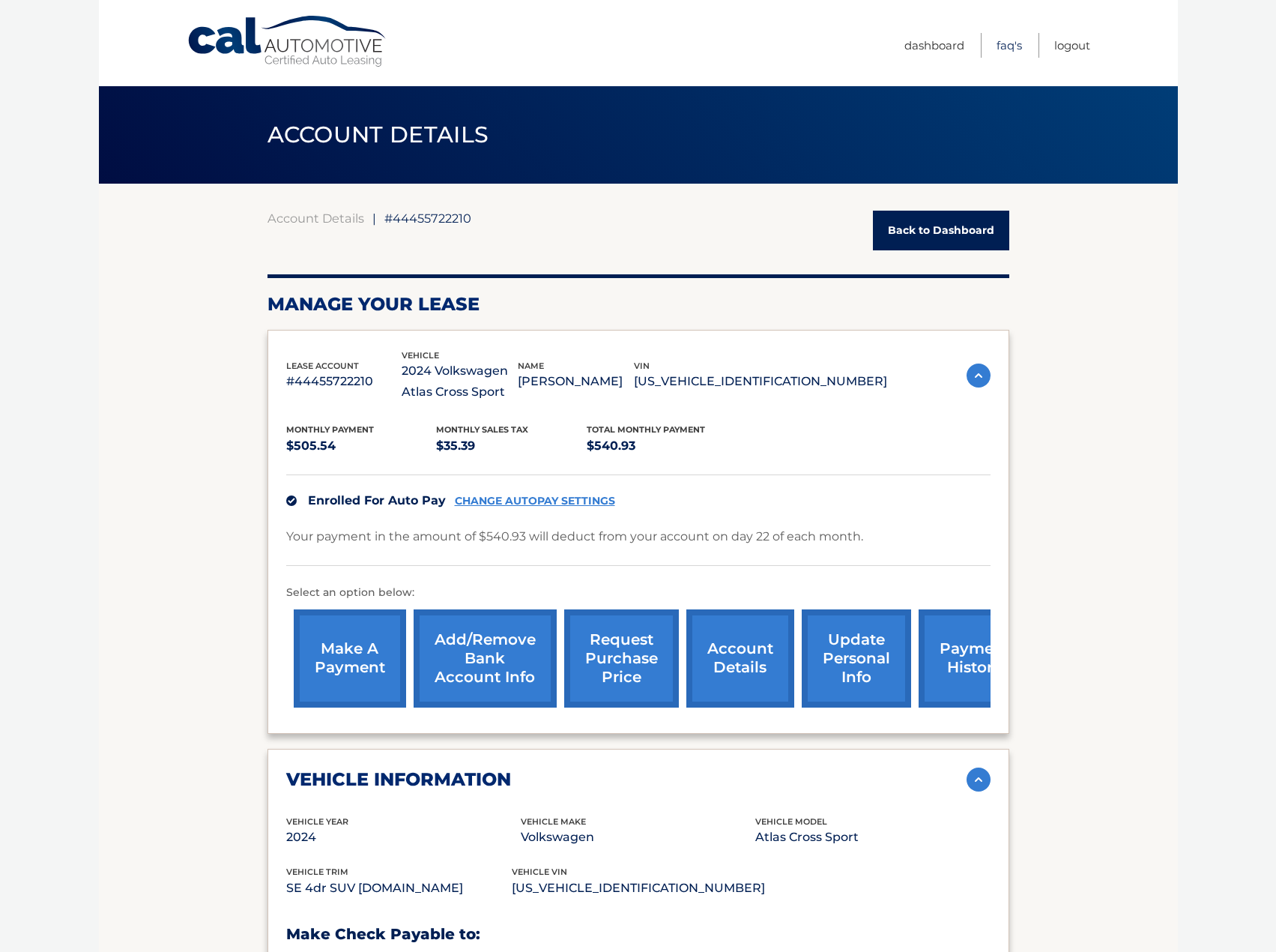
click at [1008, 42] on link "FAQ's" at bounding box center [1009, 45] width 25 height 24
click at [730, 652] on link "account details" at bounding box center [741, 658] width 108 height 98
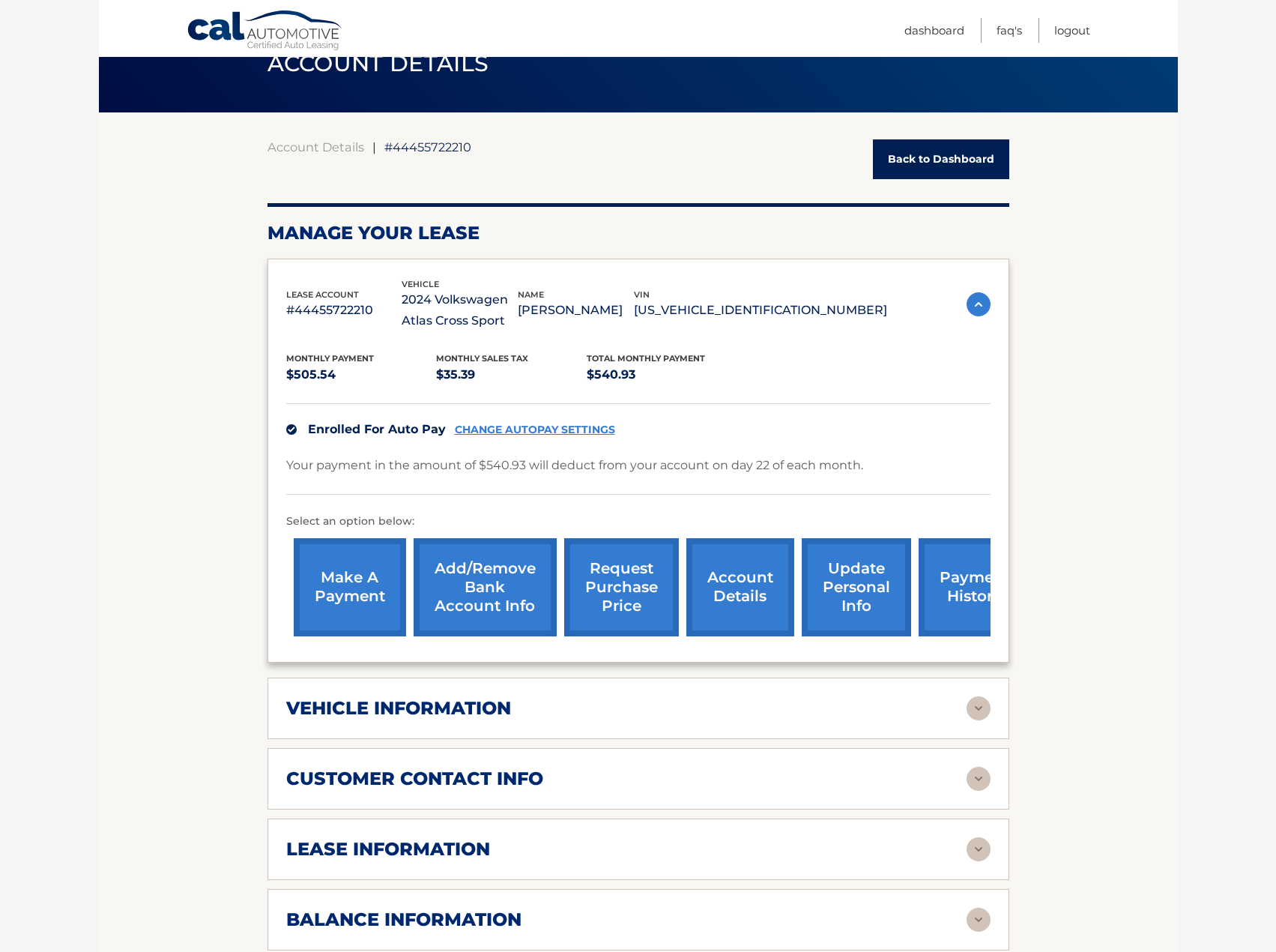
scroll to position [75, 0]
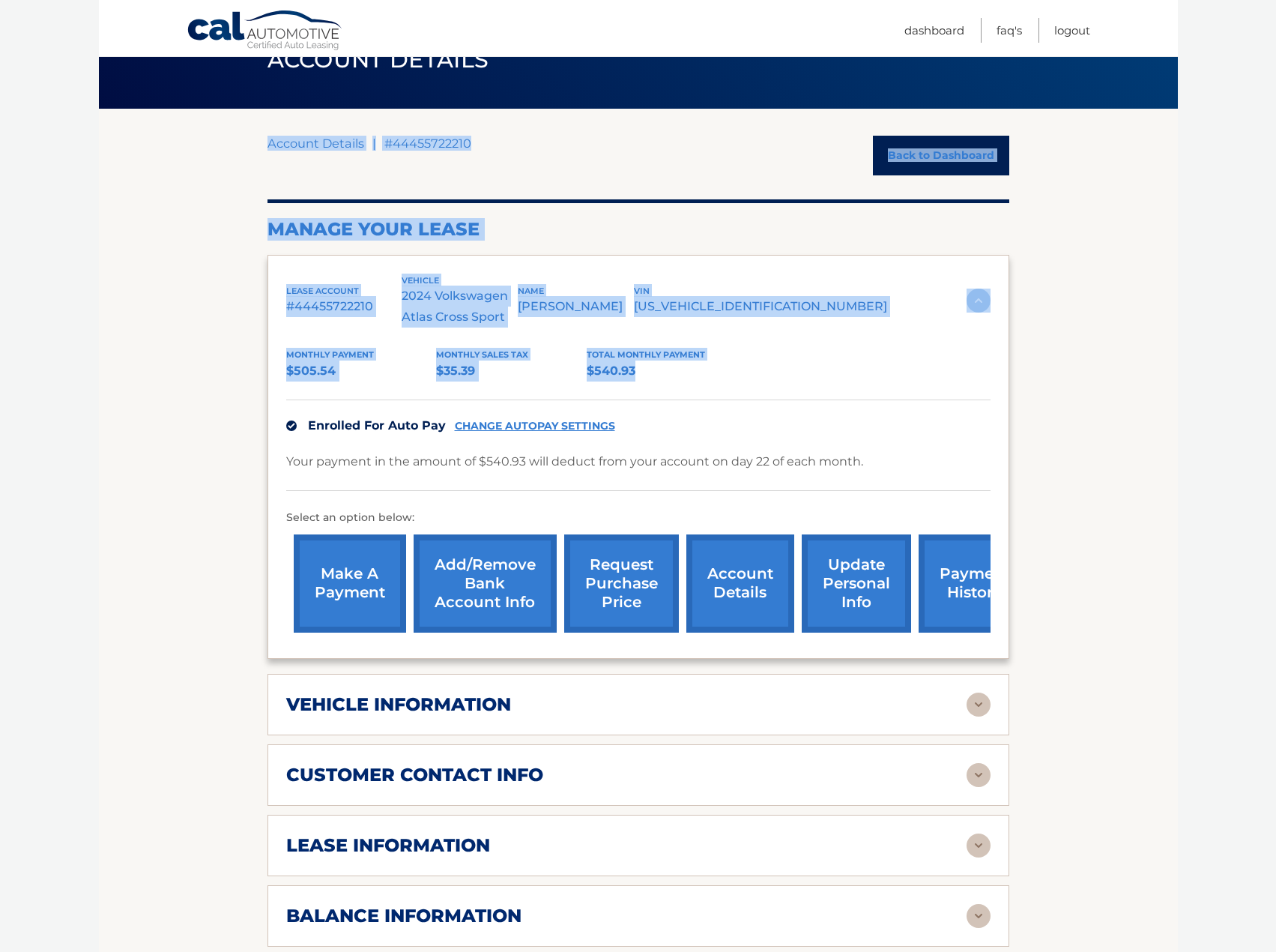
drag, startPoint x: 662, startPoint y: 379, endPoint x: 183, endPoint y: 249, distance: 496.3
click at [183, 249] on section "Account Details | #44455722210 Back to Dashboard Manage Your Lease lease accoun…" at bounding box center [638, 760] width 1080 height 1303
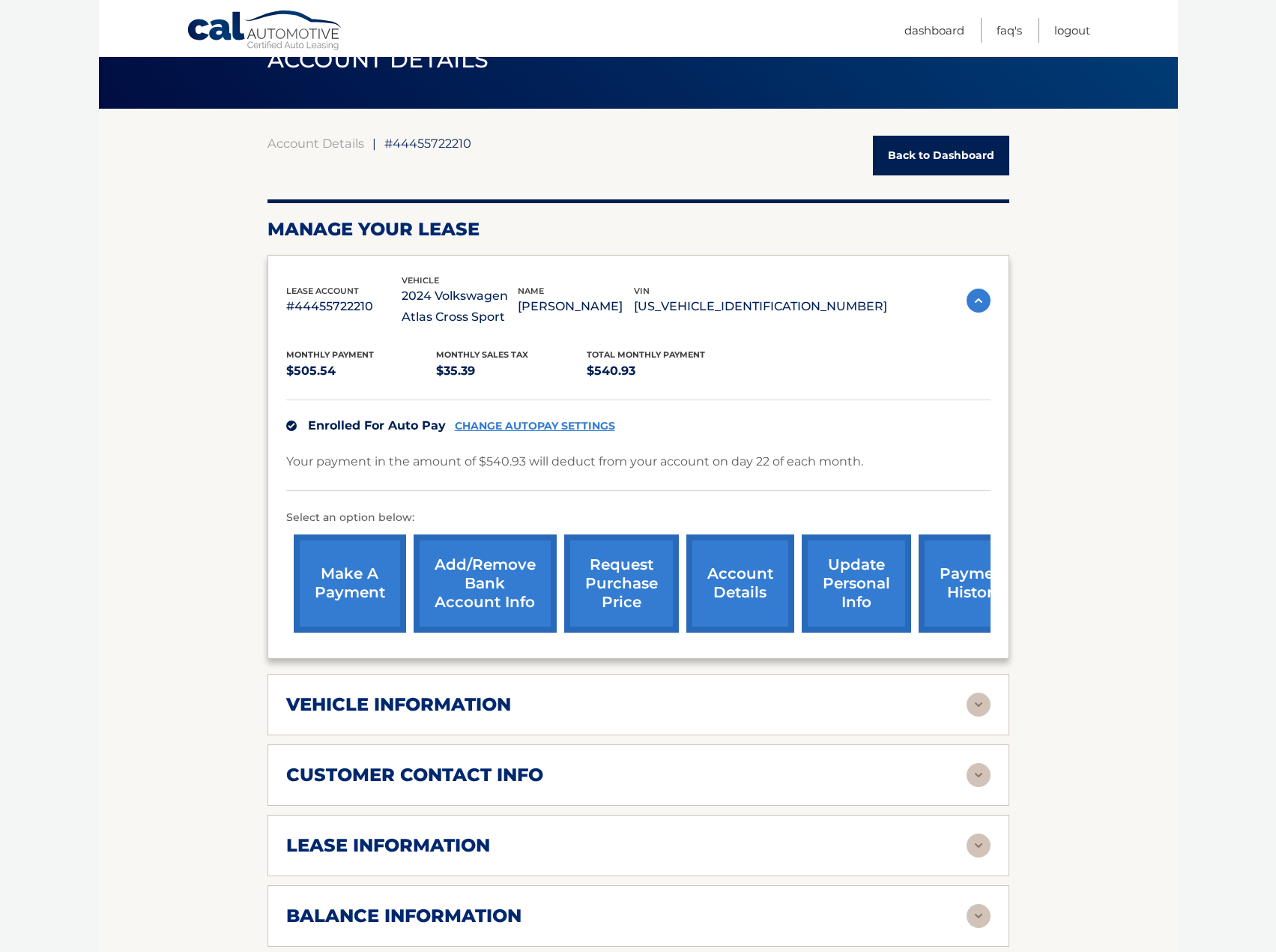
click at [183, 249] on section "Account Details | #44455722210 Back to Dashboard Manage Your Lease lease accoun…" at bounding box center [638, 760] width 1080 height 1303
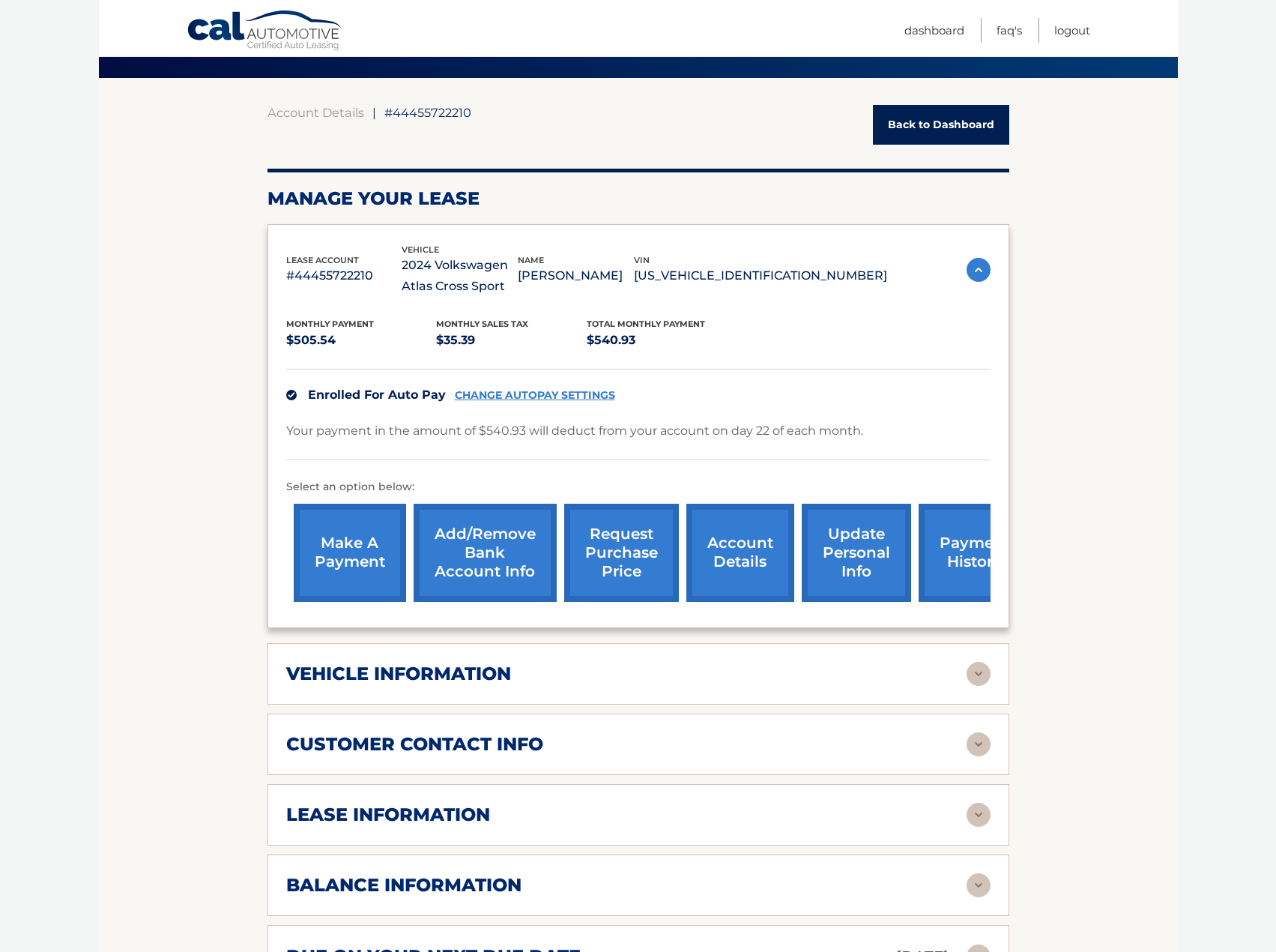
scroll to position [225, 0]
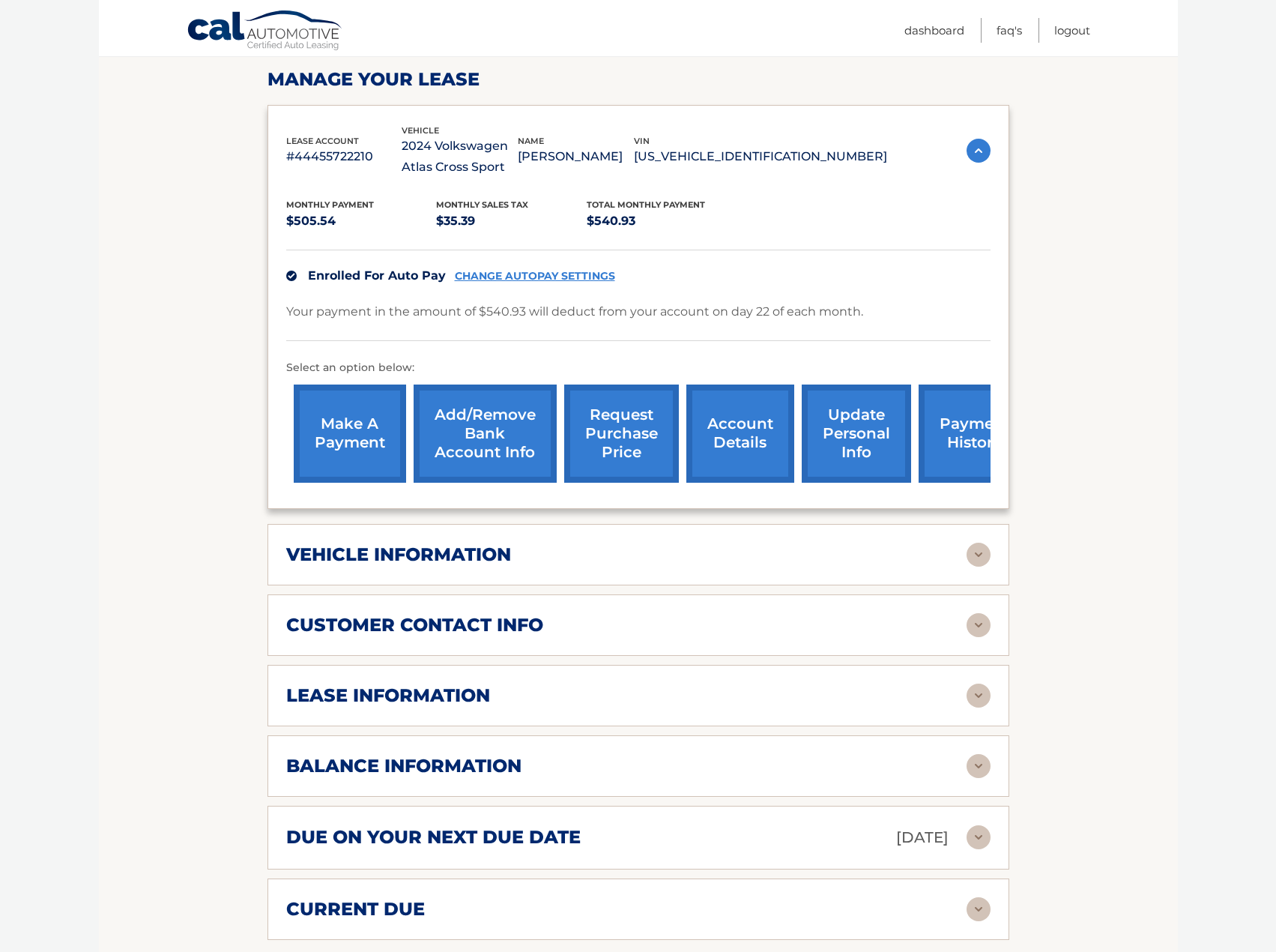
click at [971, 549] on img at bounding box center [978, 554] width 24 height 24
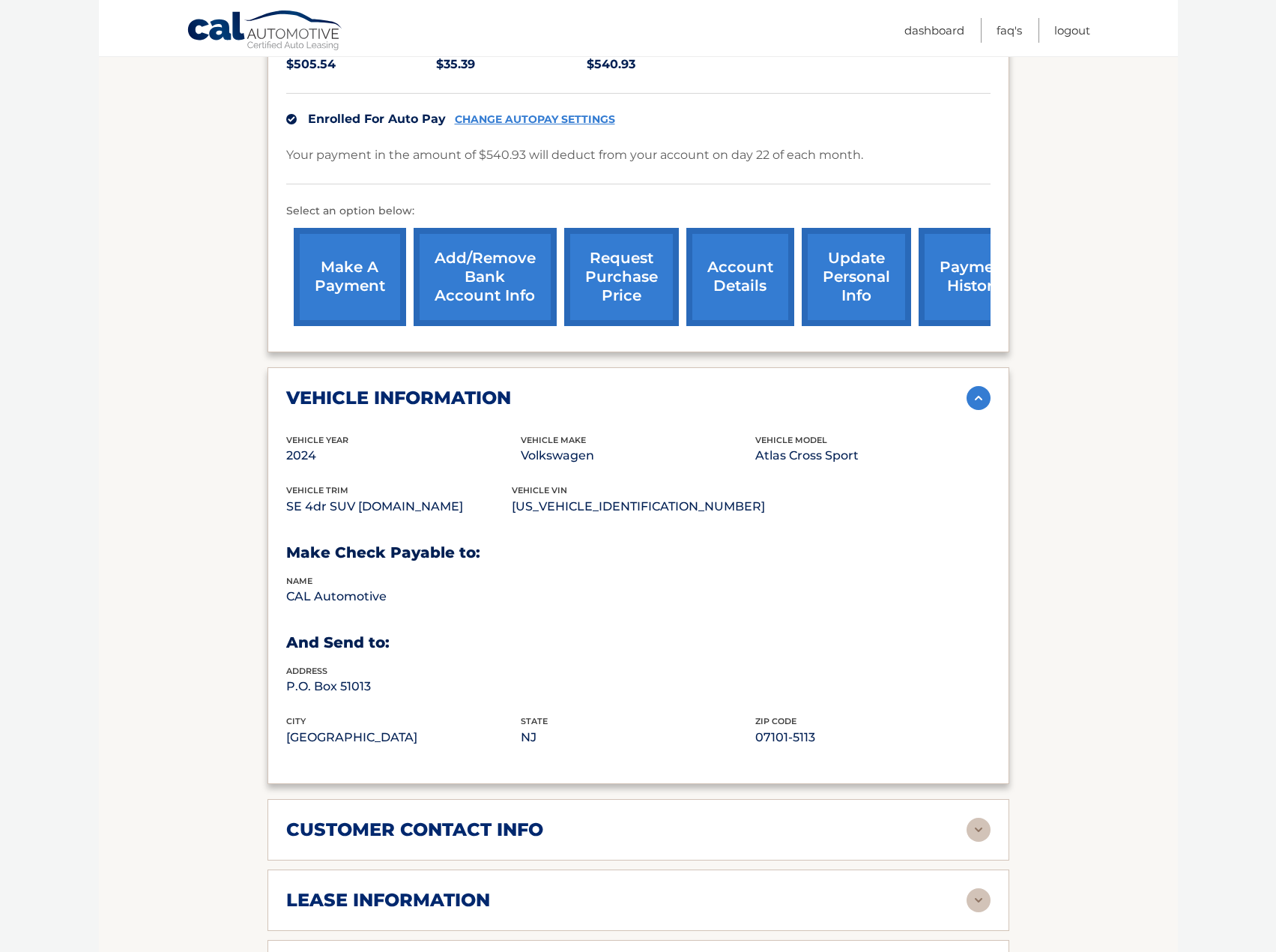
scroll to position [449, 0]
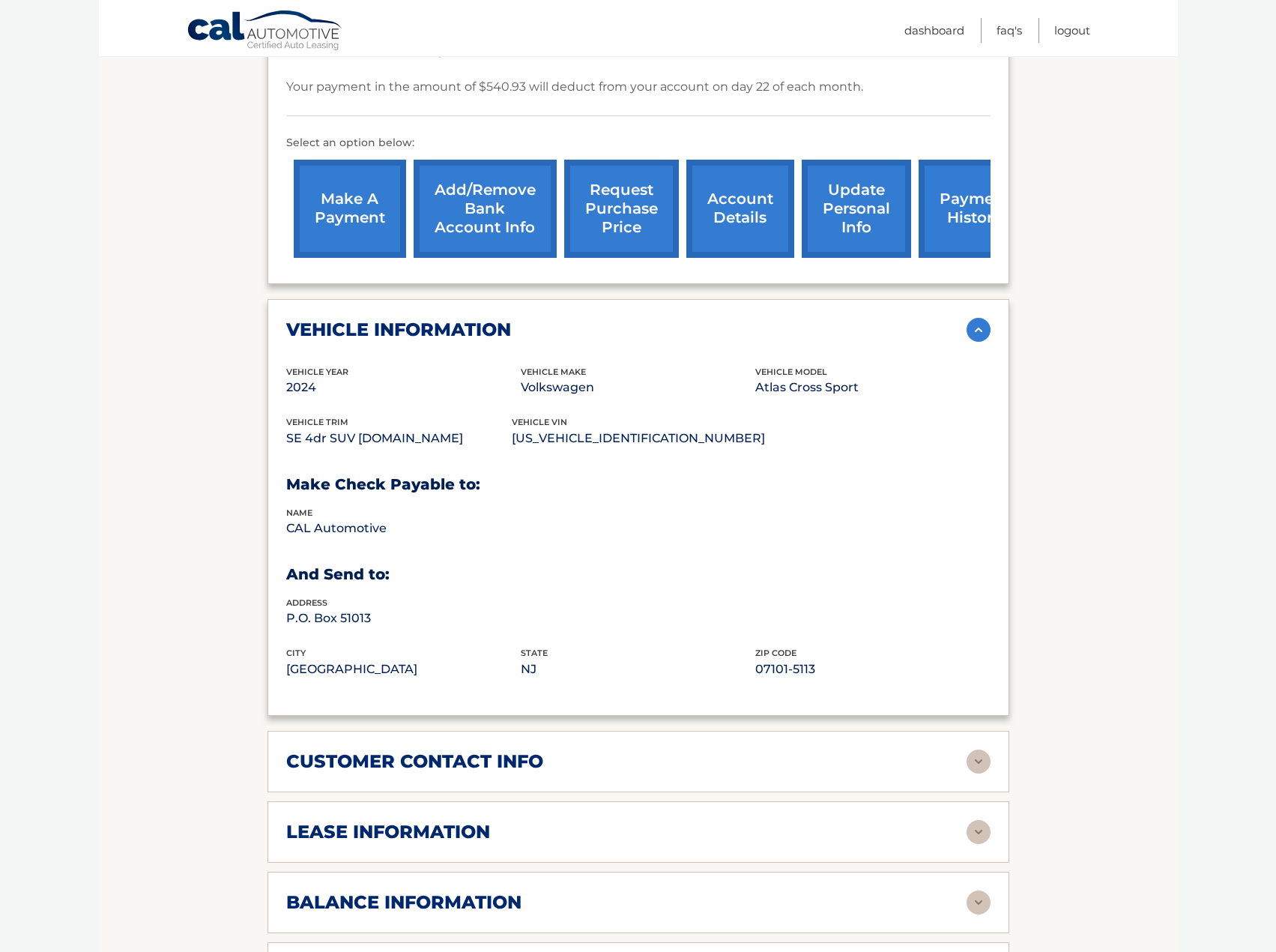
click at [975, 767] on img at bounding box center [978, 761] width 24 height 24
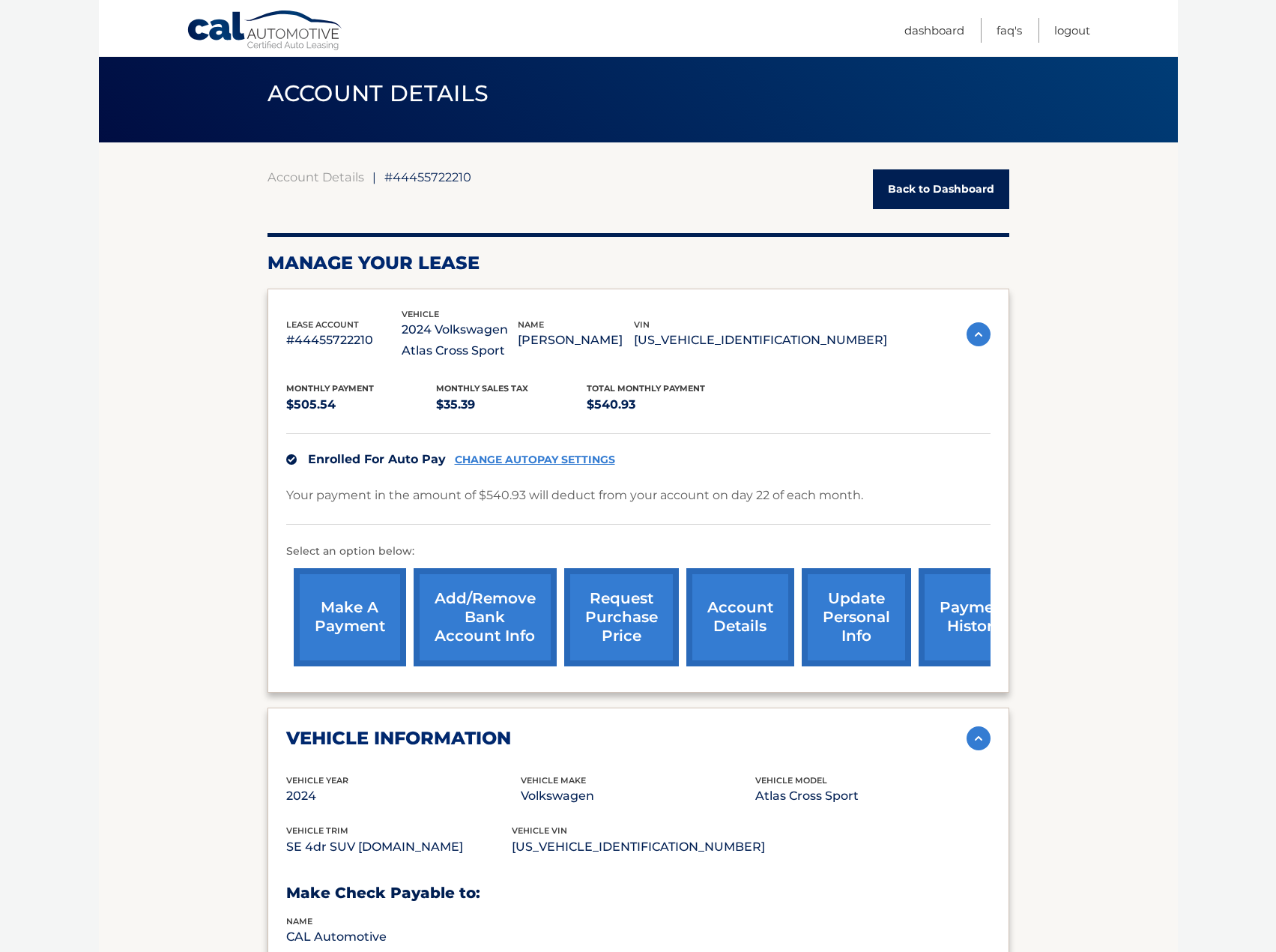
scroll to position [0, 0]
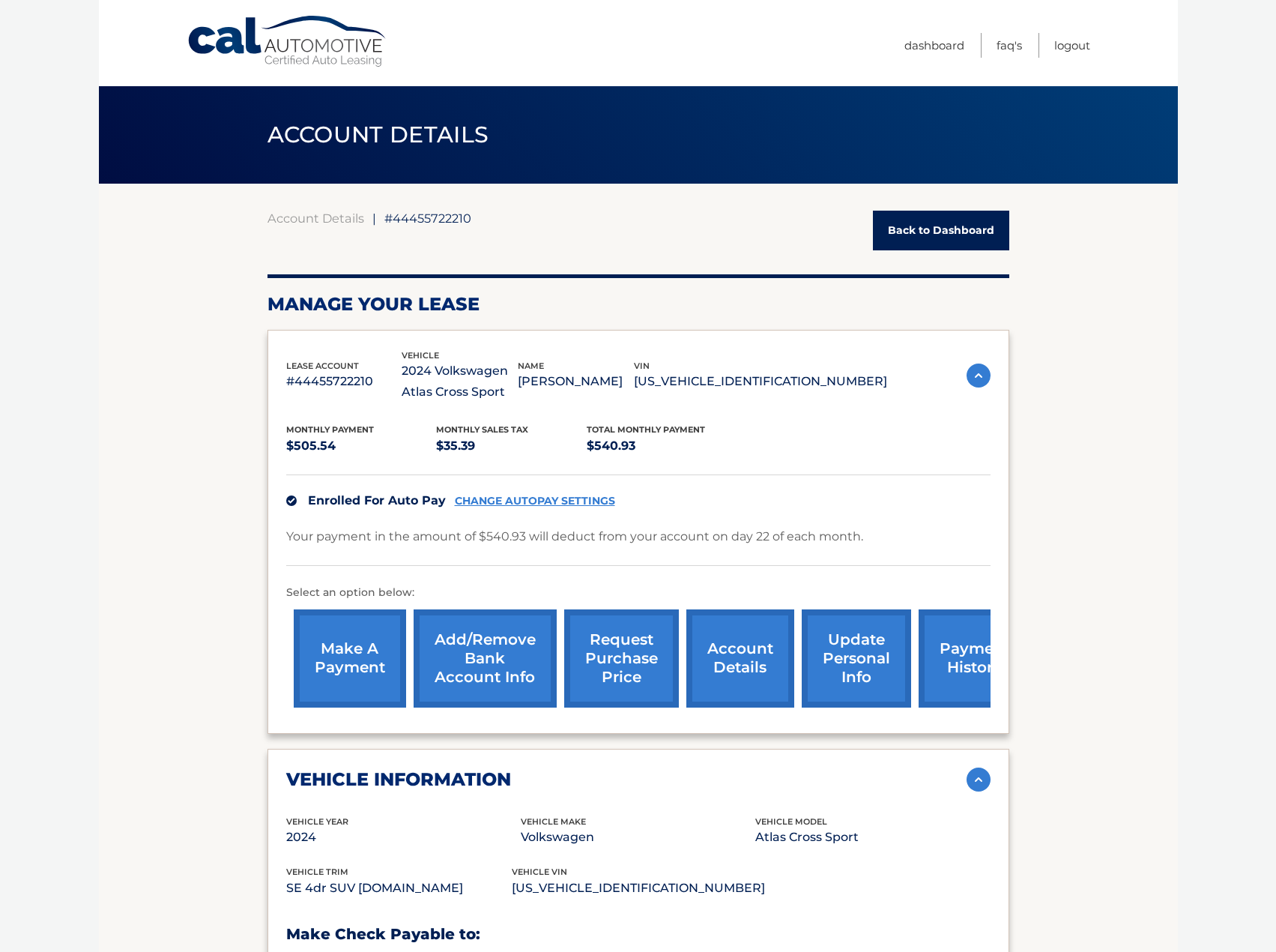
click at [629, 655] on link "request purchase price" at bounding box center [621, 658] width 114 height 98
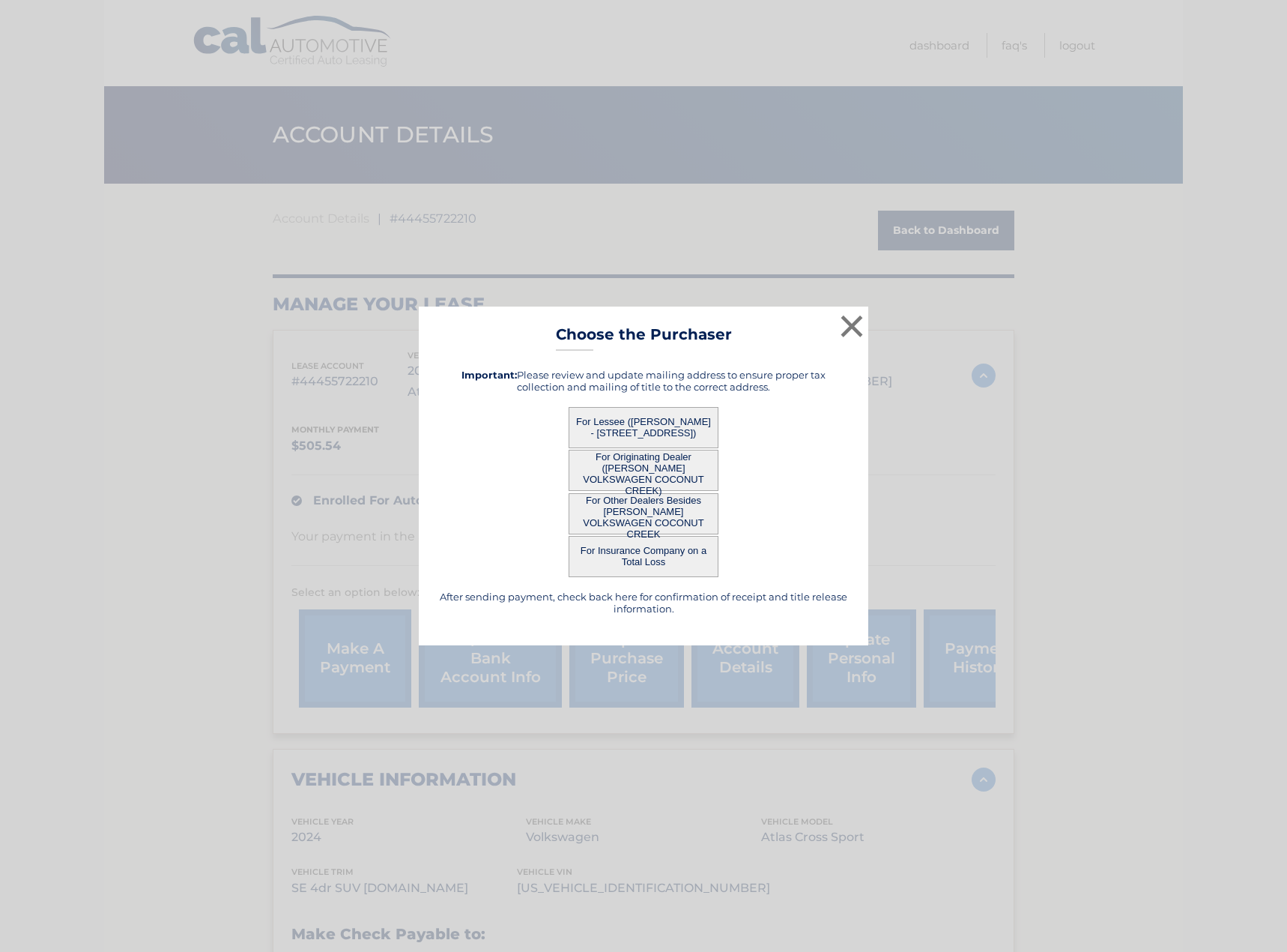
click at [613, 374] on h5 "Important: Please review and update mailing address to ensure proper tax collec…" at bounding box center [644, 380] width 412 height 24
click at [633, 382] on h5 "Important: Please review and update mailing address to ensure proper tax collec…" at bounding box center [644, 380] width 412 height 24
click at [856, 332] on button "×" at bounding box center [852, 325] width 30 height 30
